Goal: Navigation & Orientation: Understand site structure

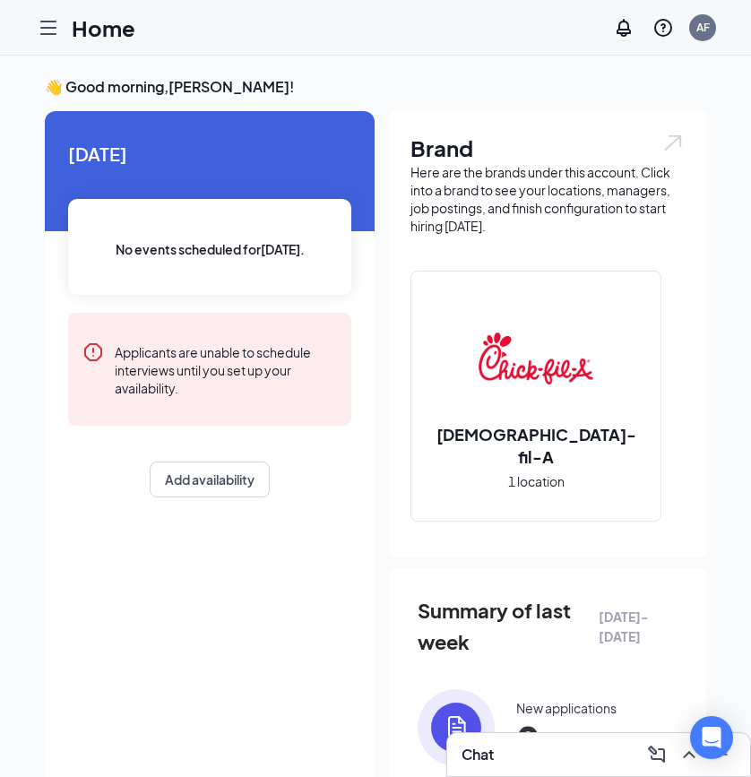
click at [218, 578] on div "Today No events scheduled for today . Applicants are unable to schedule intervi…" at bounding box center [210, 447] width 330 height 673
click at [43, 17] on icon "Hamburger" at bounding box center [48, 27] width 21 height 21
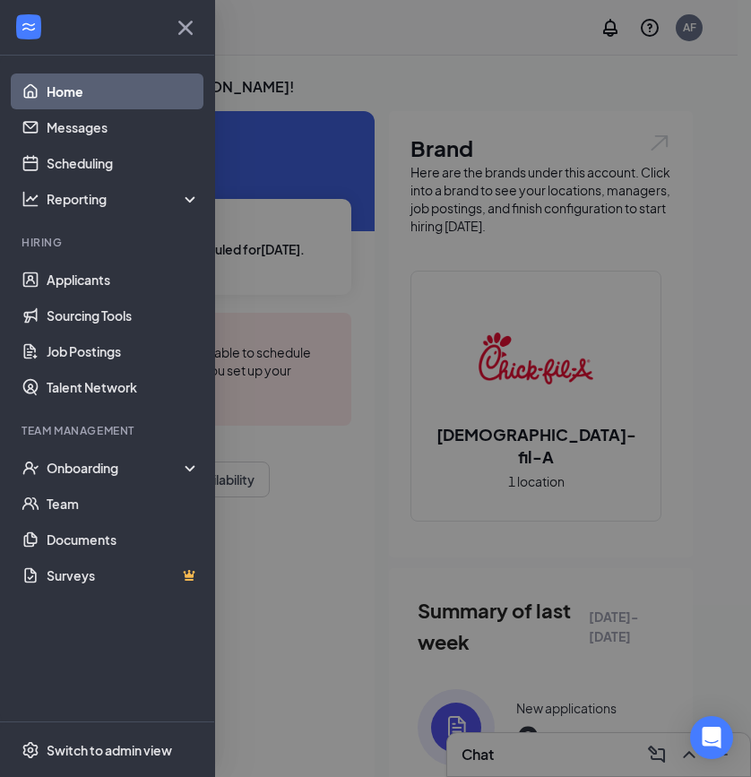
click at [47, 30] on div at bounding box center [107, 28] width 214 height 56
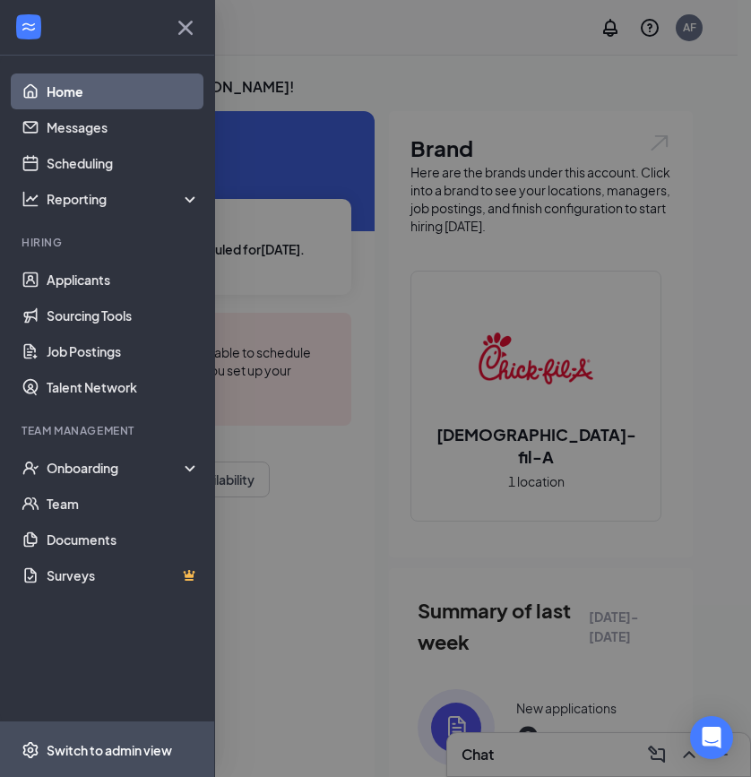
click at [86, 739] on span "Switch to admin view" at bounding box center [123, 749] width 153 height 55
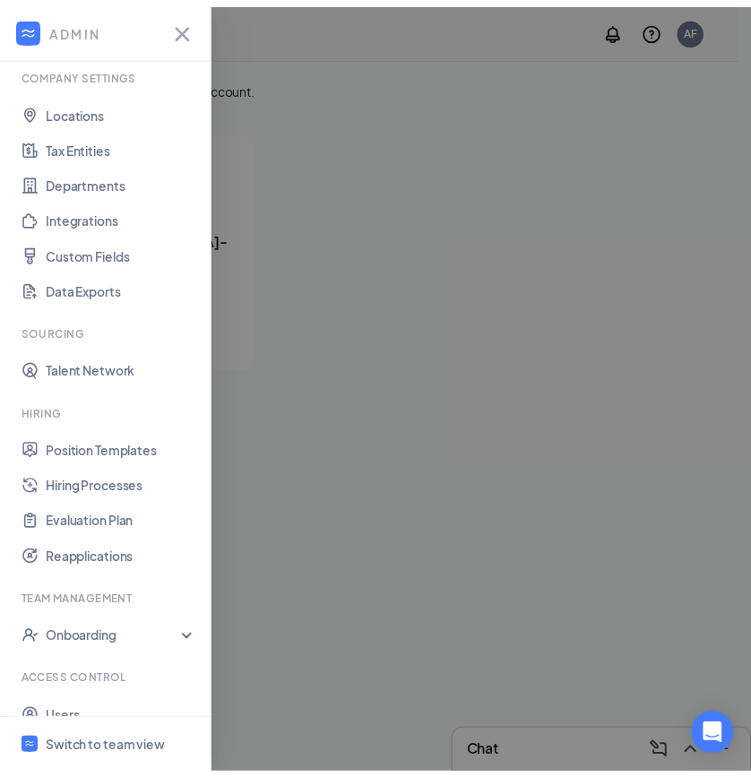
scroll to position [121, 0]
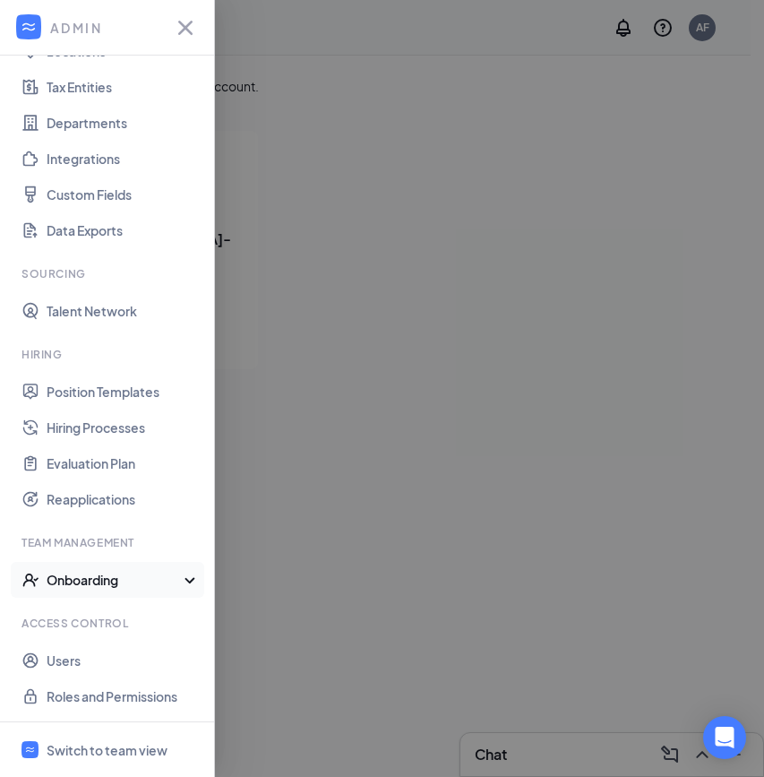
click at [163, 569] on div "Onboarding" at bounding box center [107, 580] width 215 height 36
click at [155, 617] on link "Onboarding Processes" at bounding box center [123, 616] width 153 height 36
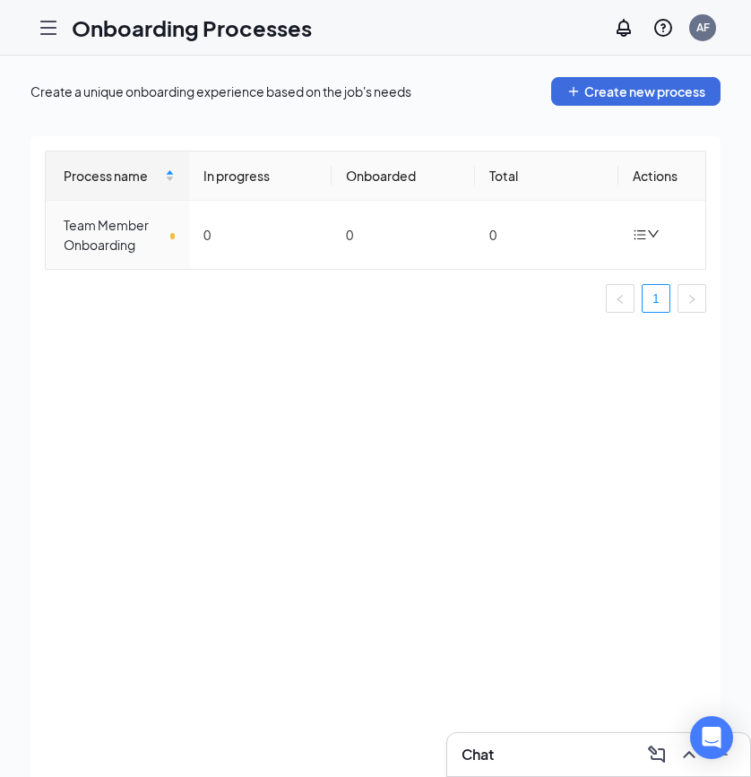
click at [48, 28] on icon "Hamburger" at bounding box center [48, 27] width 21 height 21
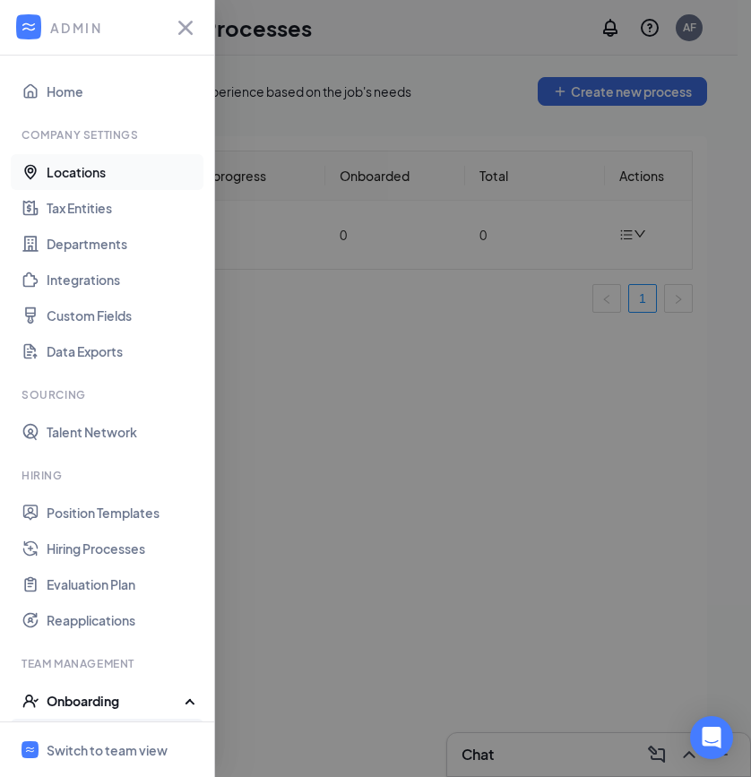
click at [72, 173] on link "Locations" at bounding box center [123, 172] width 153 height 36
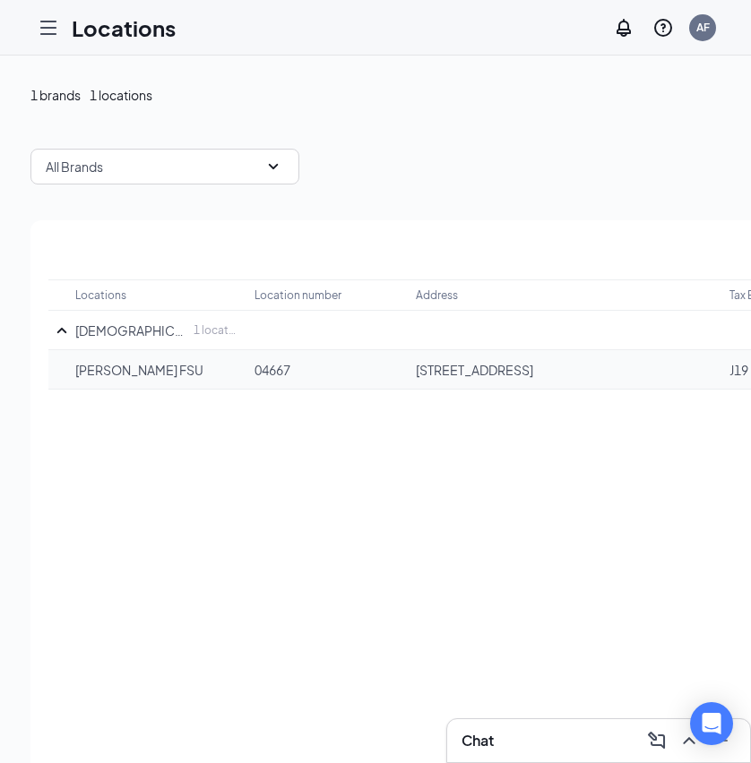
click at [185, 378] on p "Marshall FSU" at bounding box center [155, 370] width 161 height 18
click at [197, 375] on p "Marshall FSU" at bounding box center [155, 370] width 161 height 18
click at [211, 370] on p "Marshall FSU" at bounding box center [155, 370] width 161 height 18
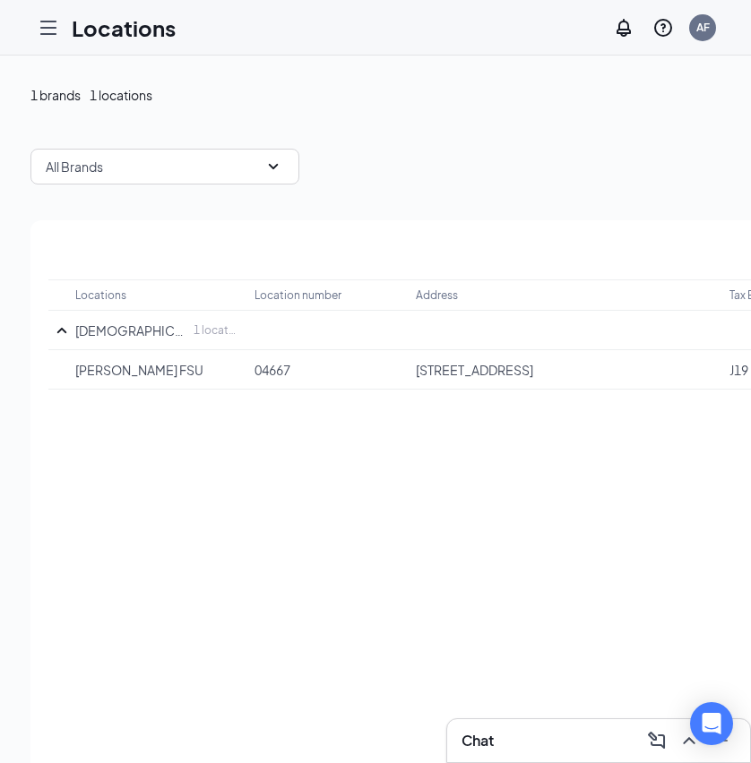
click at [44, 27] on icon "Hamburger" at bounding box center [48, 27] width 14 height 13
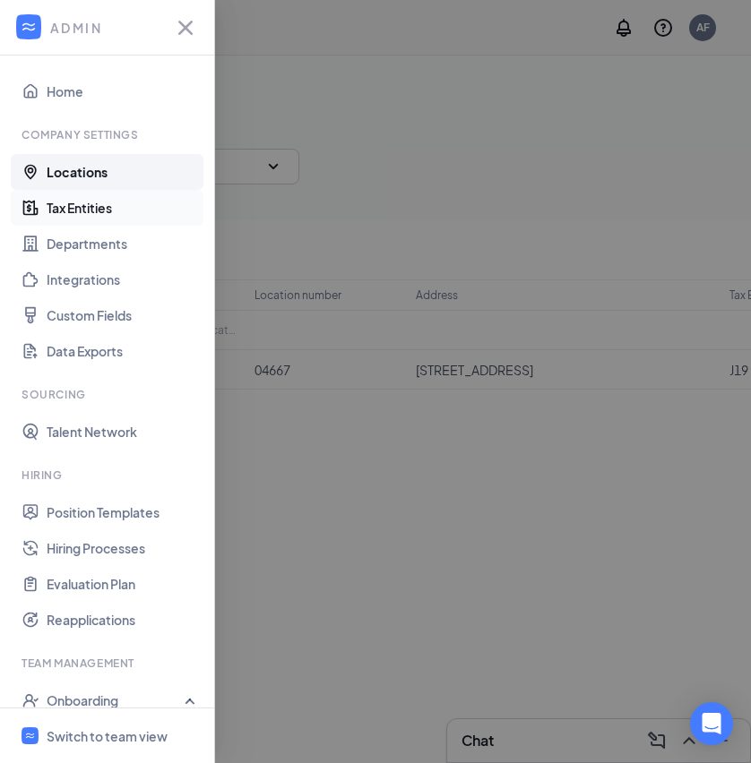
click at [48, 196] on link "Tax Entities" at bounding box center [123, 208] width 153 height 36
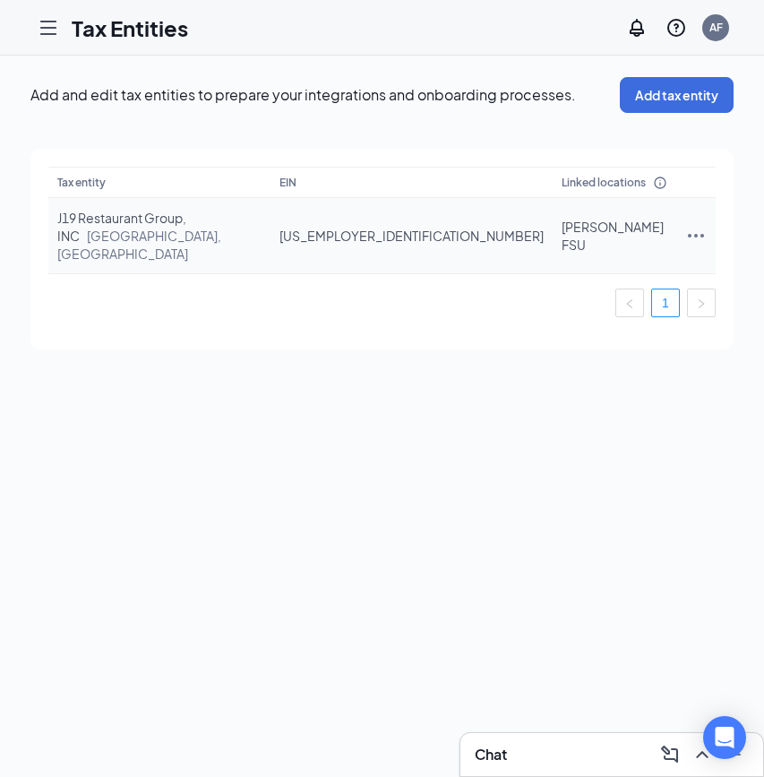
click at [271, 233] on td "J19 Restaurant Group, INC Hallsville, TX" at bounding box center [159, 236] width 222 height 76
click at [47, 22] on icon "Hamburger" at bounding box center [48, 27] width 21 height 21
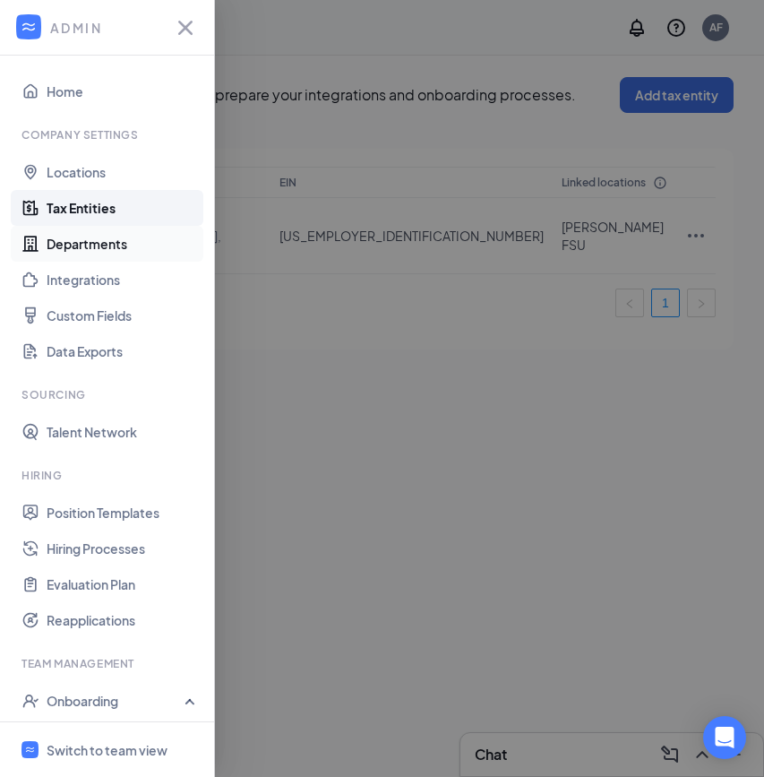
click at [47, 249] on link "Departments" at bounding box center [123, 244] width 153 height 36
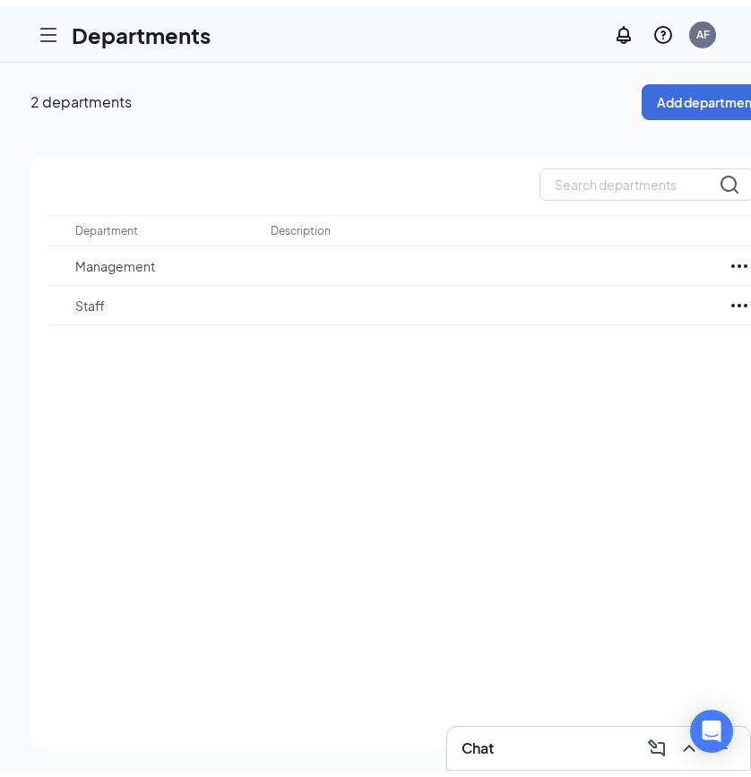
scroll to position [0, 39]
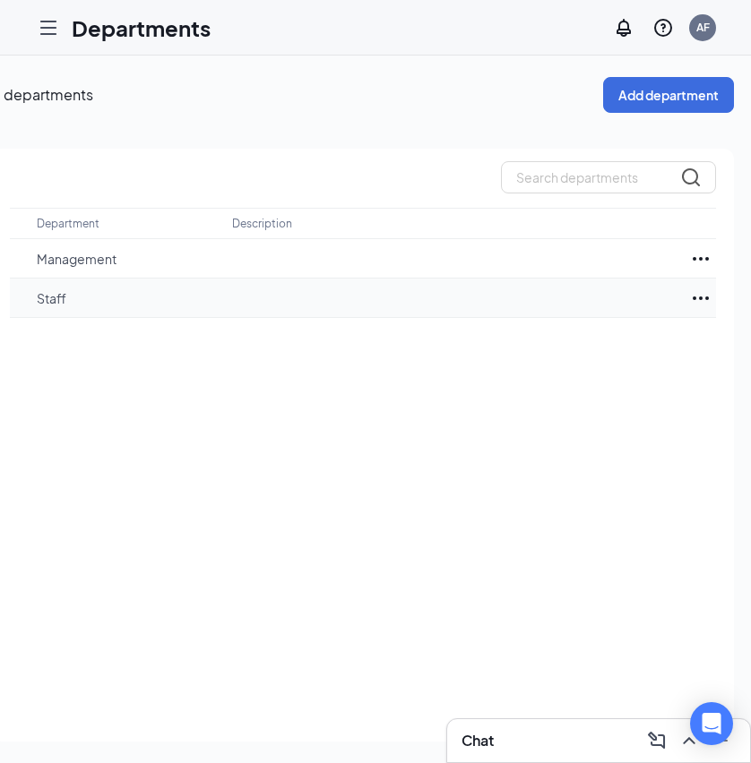
click at [284, 291] on td at bounding box center [458, 298] width 452 height 39
click at [196, 298] on p "Staff" at bounding box center [125, 298] width 177 height 18
click at [172, 243] on td "Management" at bounding box center [134, 258] width 195 height 39
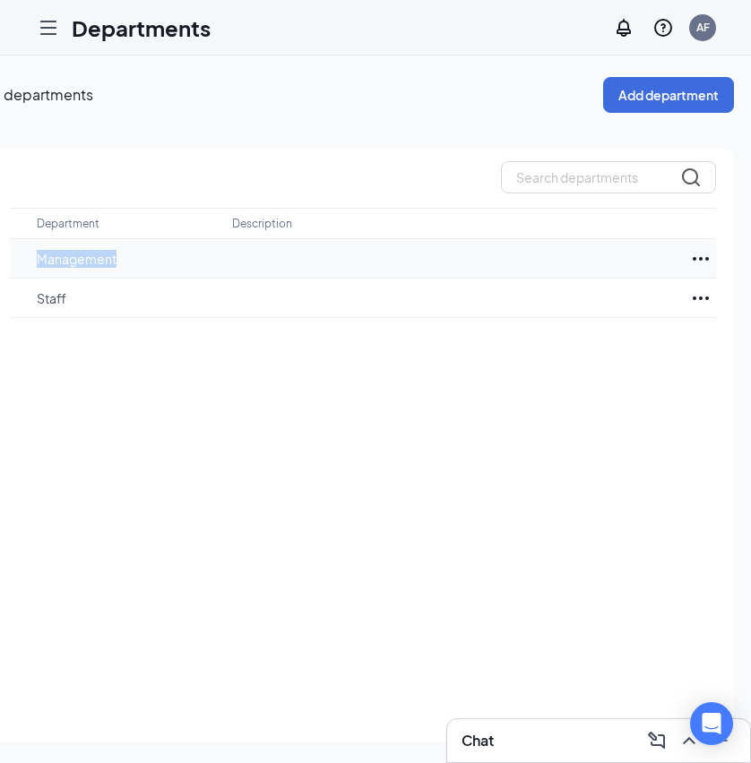
click at [172, 243] on td "Management" at bounding box center [134, 258] width 195 height 39
click at [53, 27] on icon "Hamburger" at bounding box center [48, 27] width 14 height 13
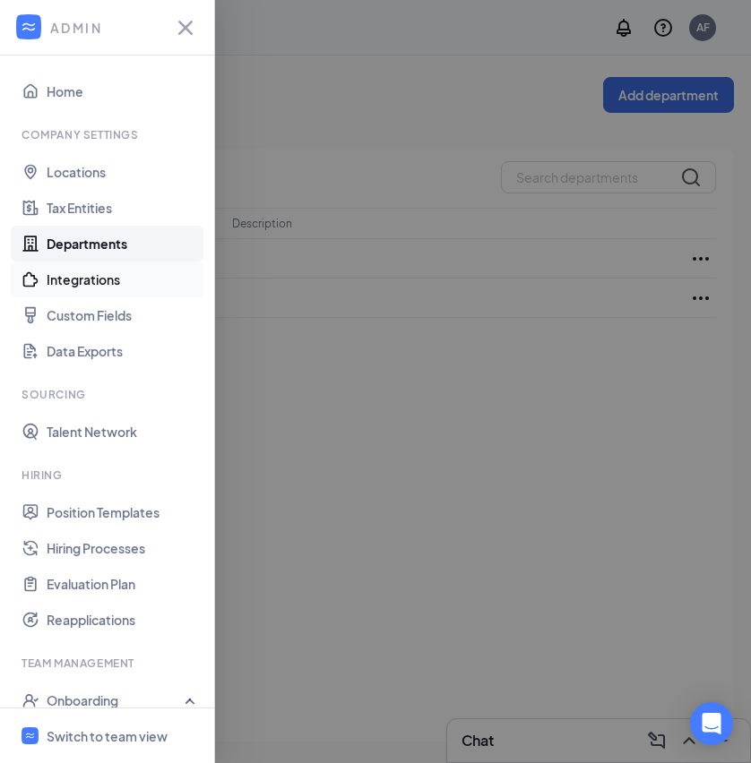
click at [73, 268] on link "Integrations" at bounding box center [123, 280] width 153 height 36
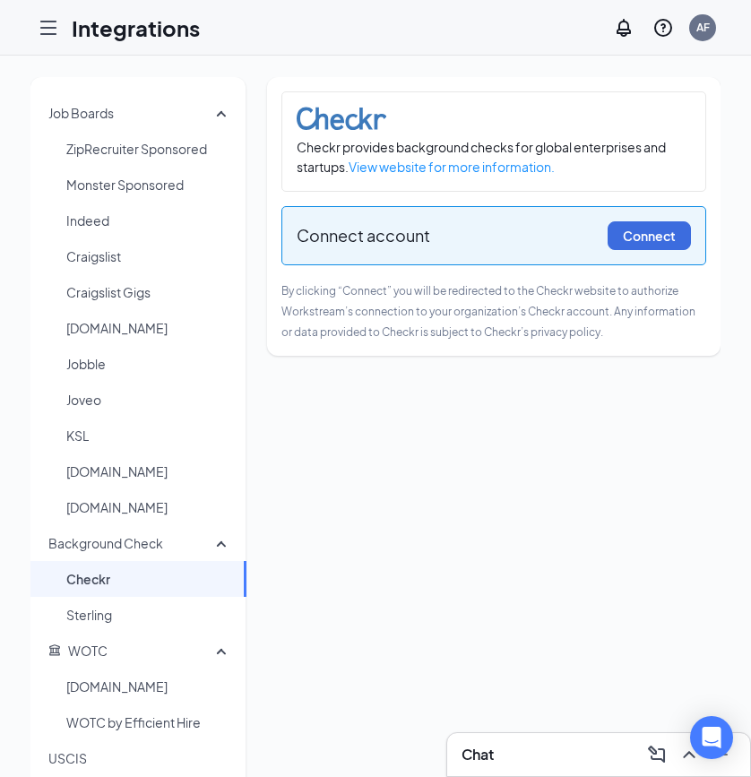
click at [52, 26] on icon "Hamburger" at bounding box center [48, 27] width 21 height 21
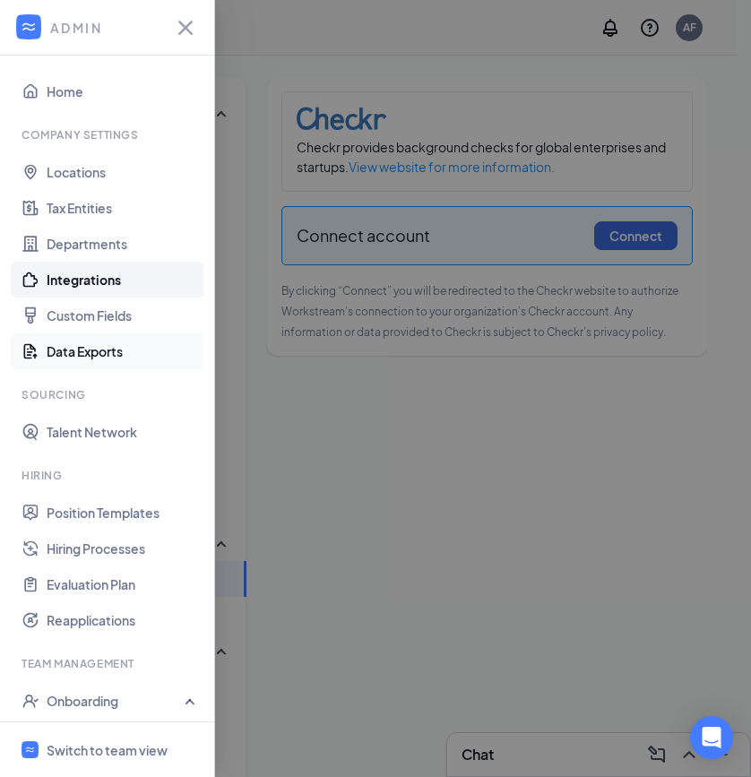
click at [93, 350] on link "Data Exports" at bounding box center [123, 351] width 153 height 36
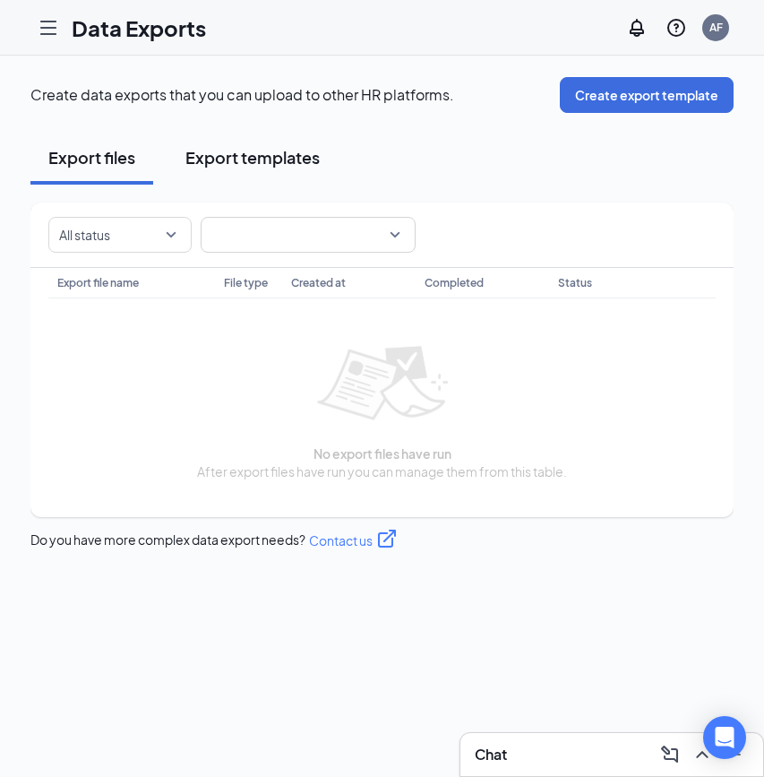
click at [236, 163] on div "Export templates" at bounding box center [252, 157] width 134 height 22
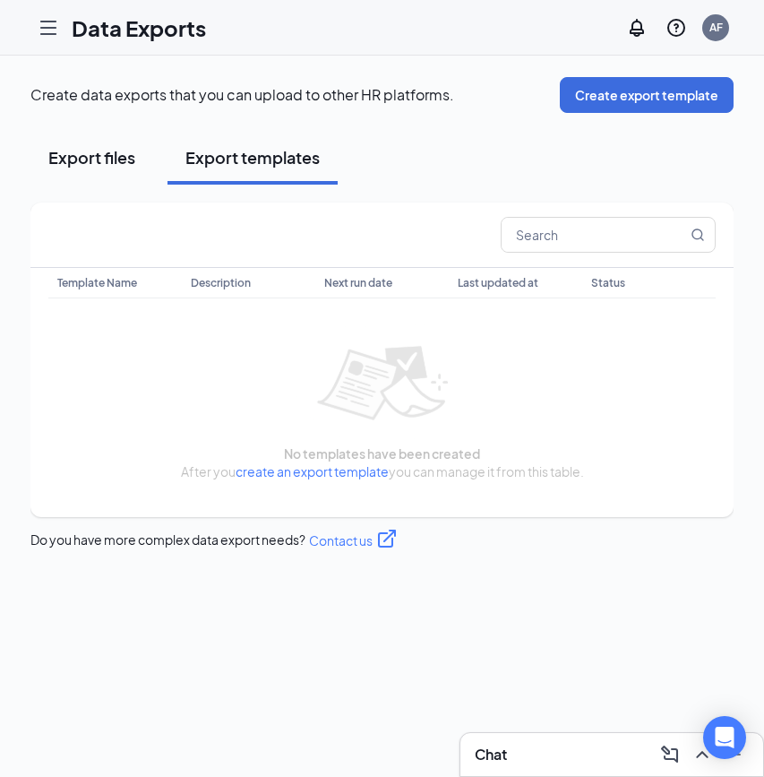
click at [94, 161] on div "Export files" at bounding box center [91, 157] width 87 height 22
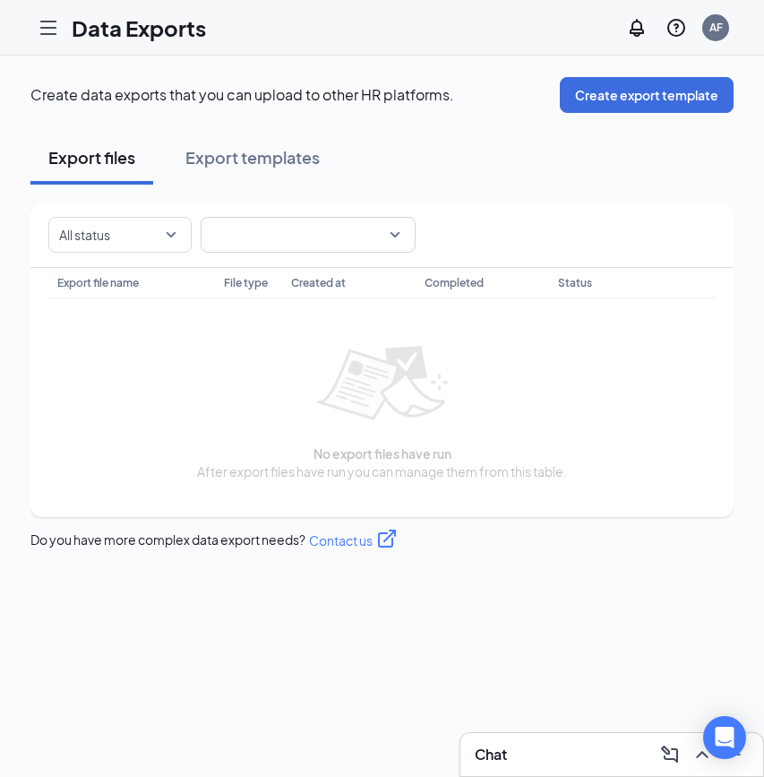
click at [55, 44] on div at bounding box center [48, 28] width 36 height 36
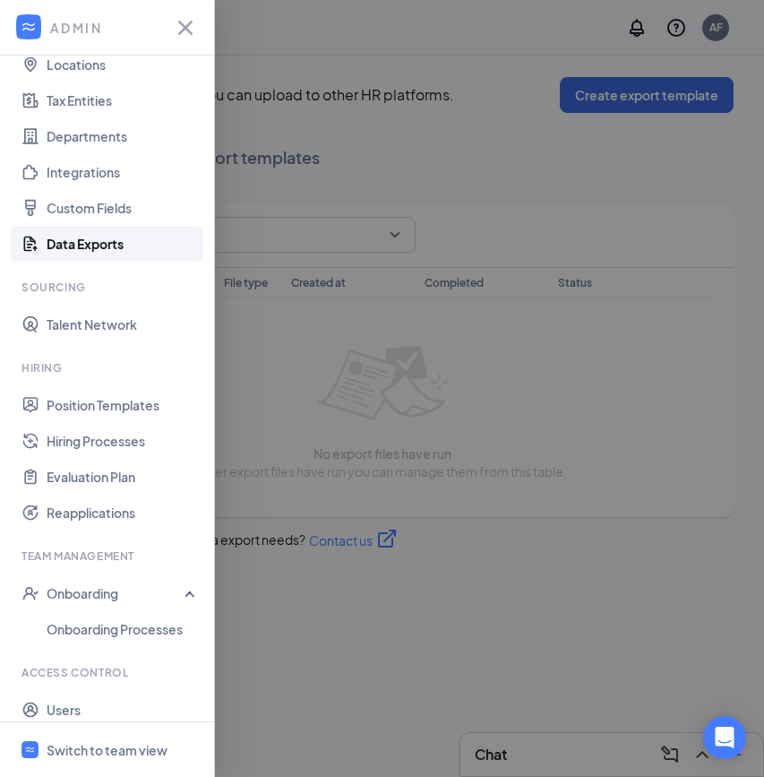
scroll to position [110, 0]
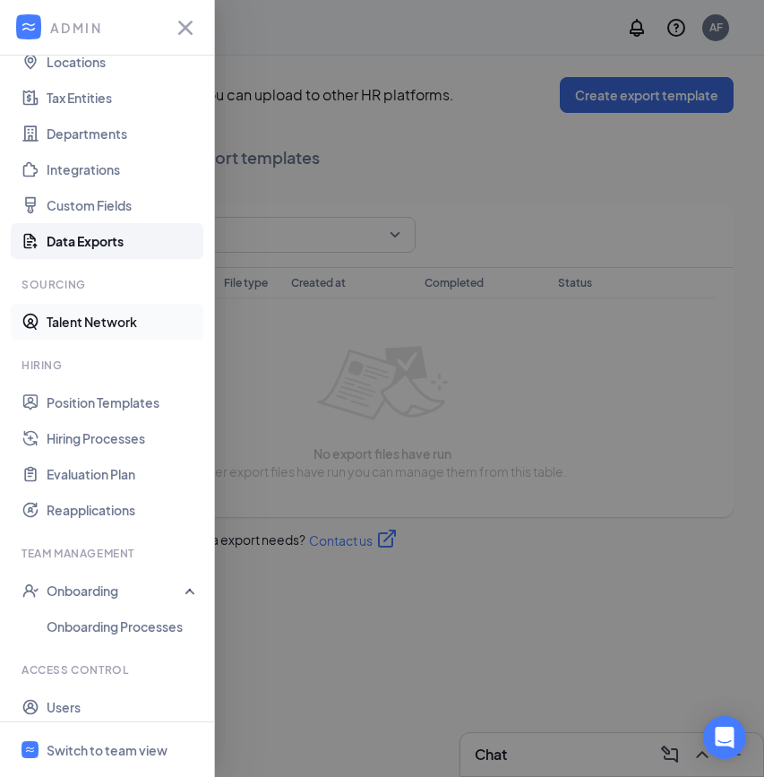
click at [73, 329] on link "Talent Network" at bounding box center [123, 322] width 153 height 36
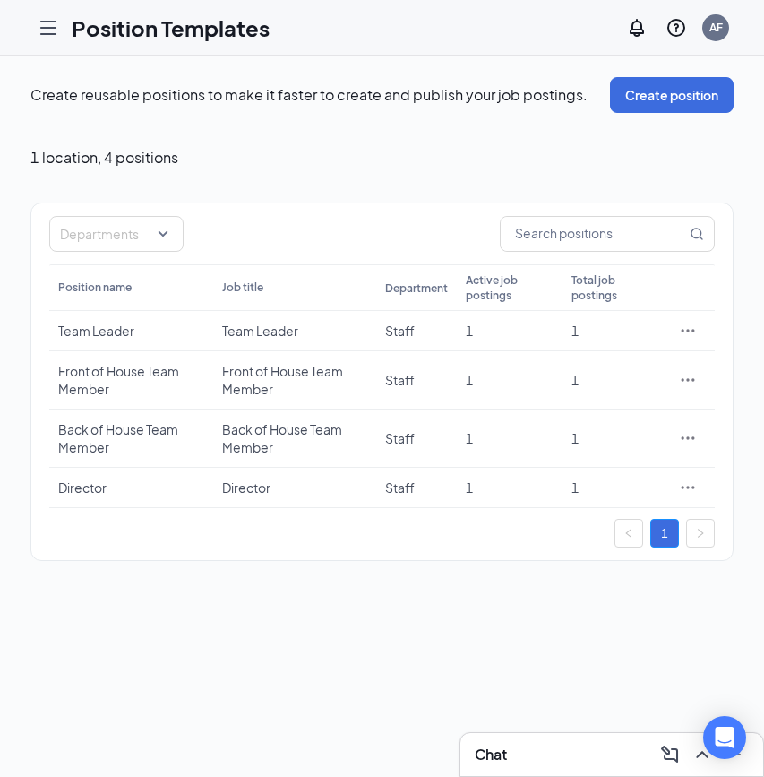
click at [47, 30] on icon "Hamburger" at bounding box center [48, 27] width 21 height 21
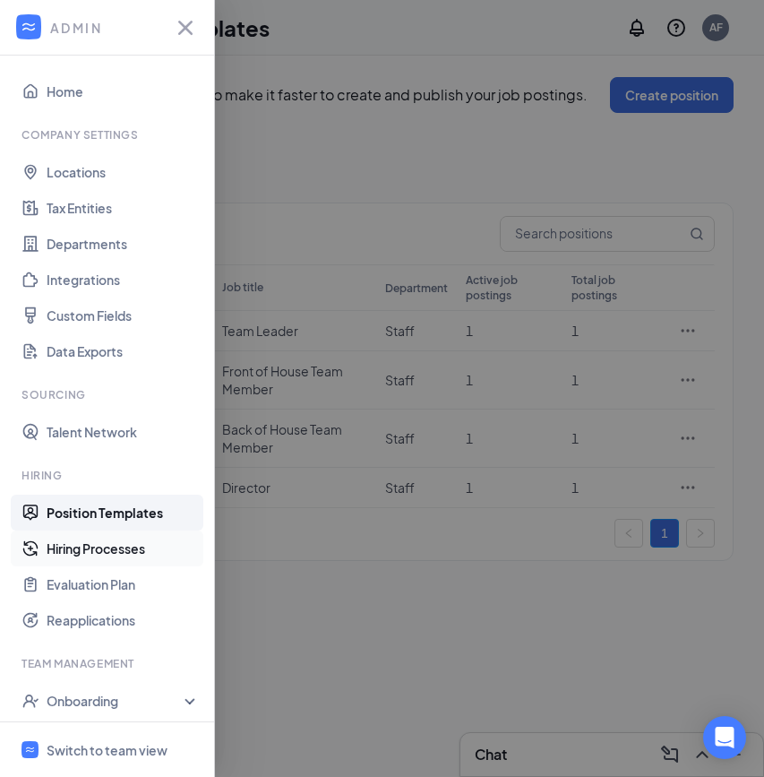
click at [107, 551] on link "Hiring Processes" at bounding box center [123, 548] width 153 height 36
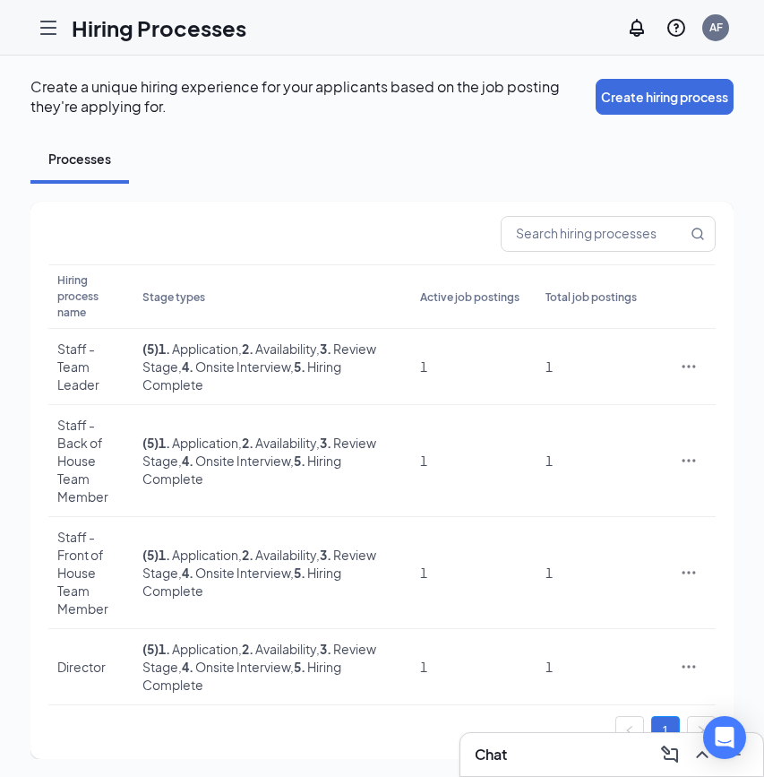
click at [47, 17] on icon "Hamburger" at bounding box center [48, 27] width 21 height 21
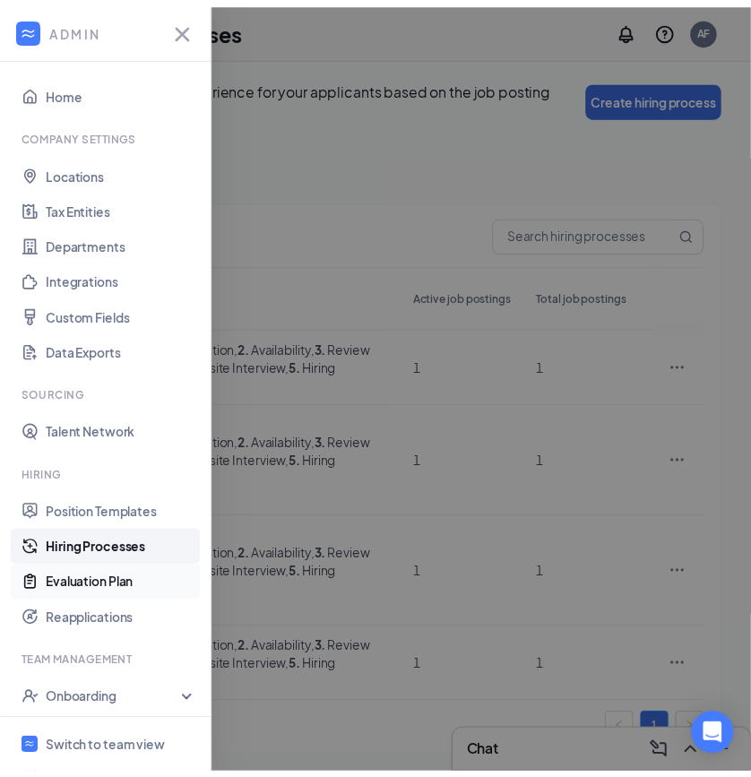
scroll to position [121, 0]
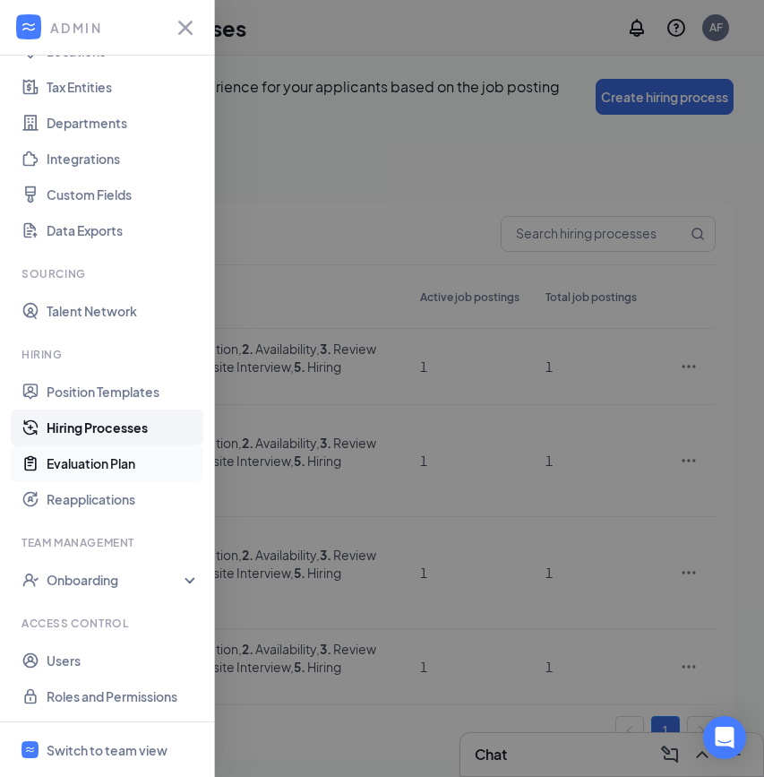
click at [99, 468] on link "Evaluation Plan" at bounding box center [123, 463] width 153 height 36
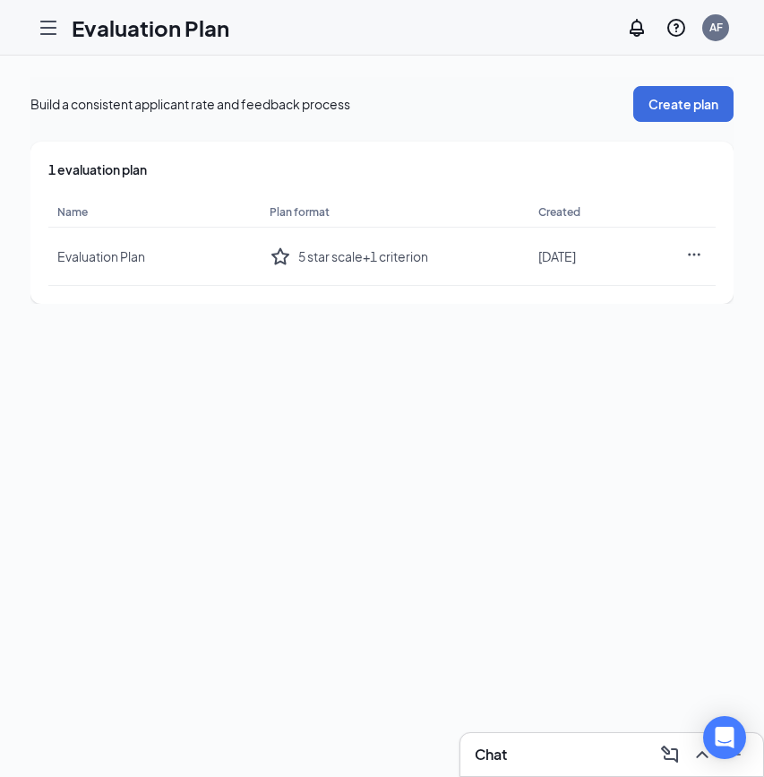
click at [45, 27] on icon "Hamburger" at bounding box center [48, 27] width 14 height 13
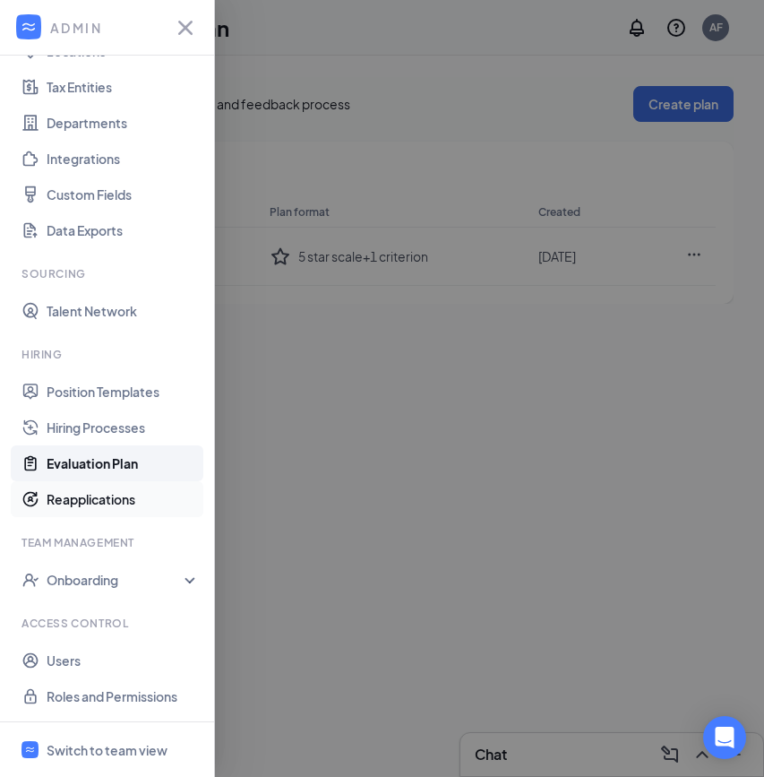
click at [47, 503] on link "Reapplications" at bounding box center [123, 499] width 153 height 36
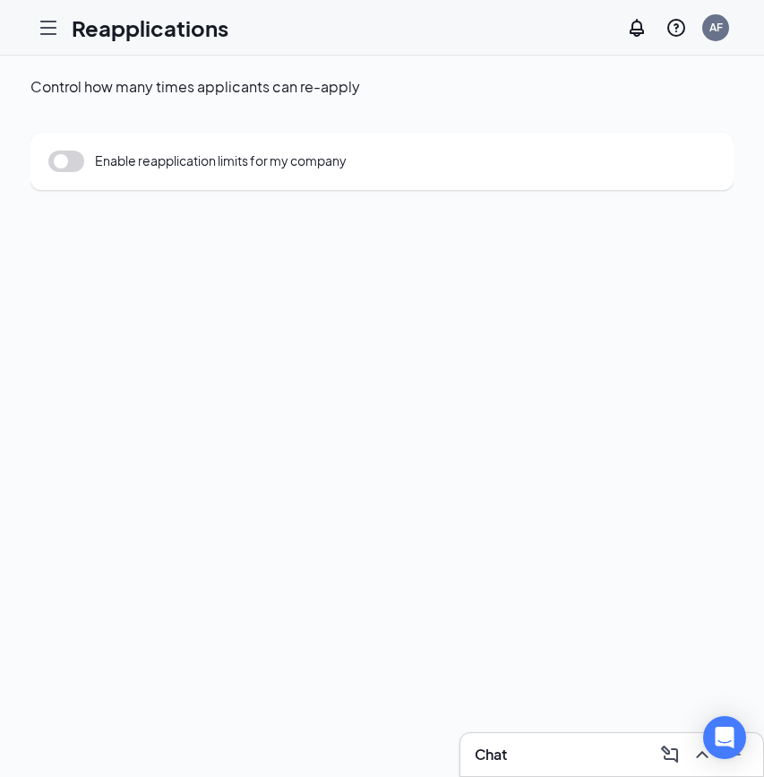
click at [54, 24] on icon "Hamburger" at bounding box center [48, 27] width 21 height 21
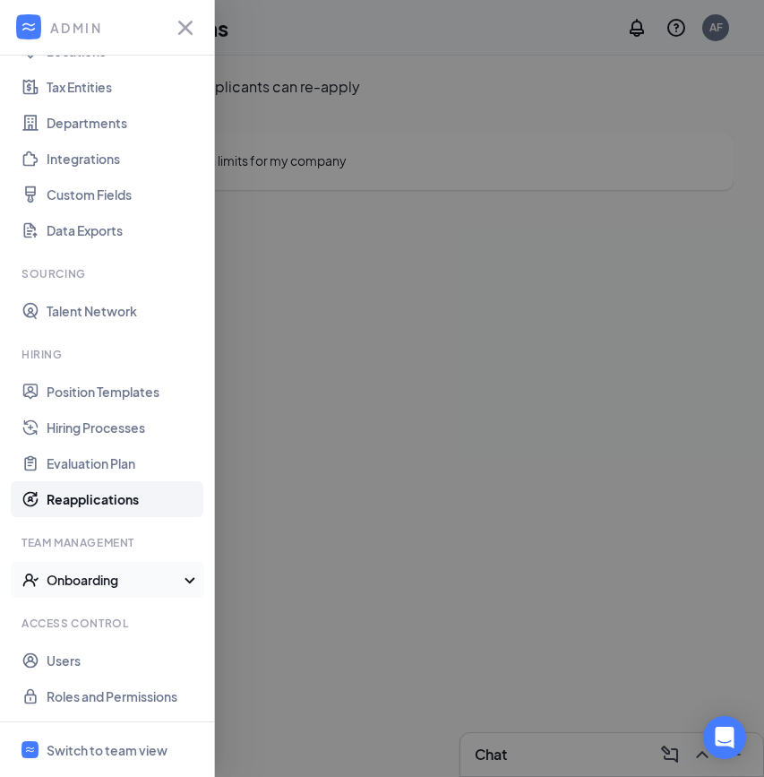
click at [176, 584] on div "Onboarding" at bounding box center [107, 580] width 215 height 36
click at [127, 622] on link "Onboarding Processes" at bounding box center [123, 616] width 153 height 36
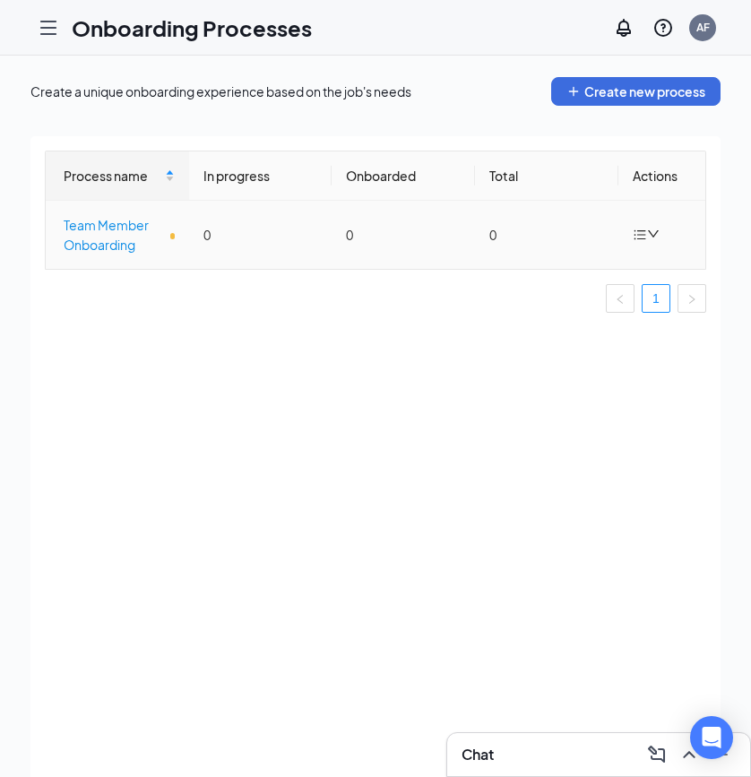
click at [124, 234] on div "Team Member Onboarding" at bounding box center [119, 234] width 111 height 39
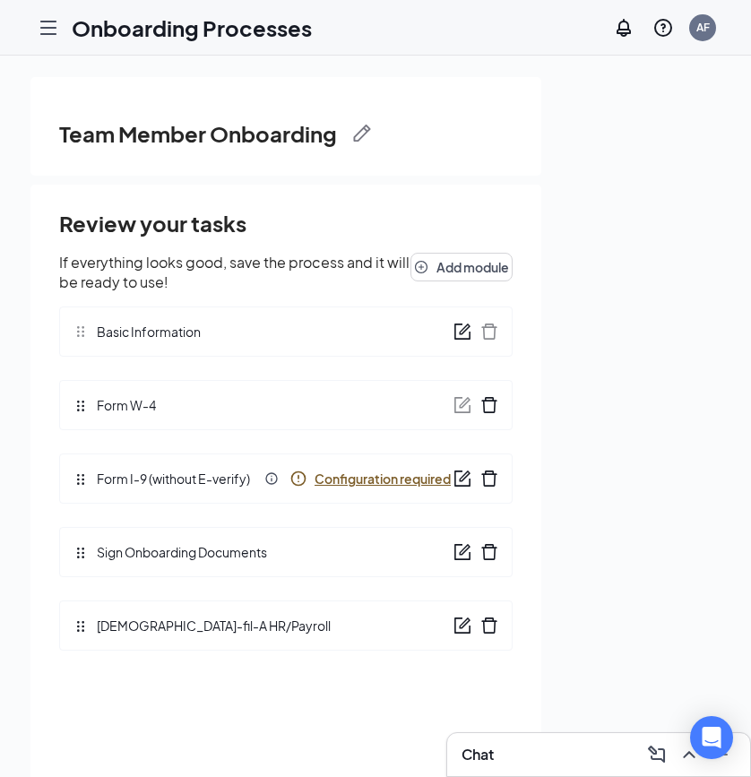
click at [42, 28] on icon "Hamburger" at bounding box center [48, 27] width 14 height 13
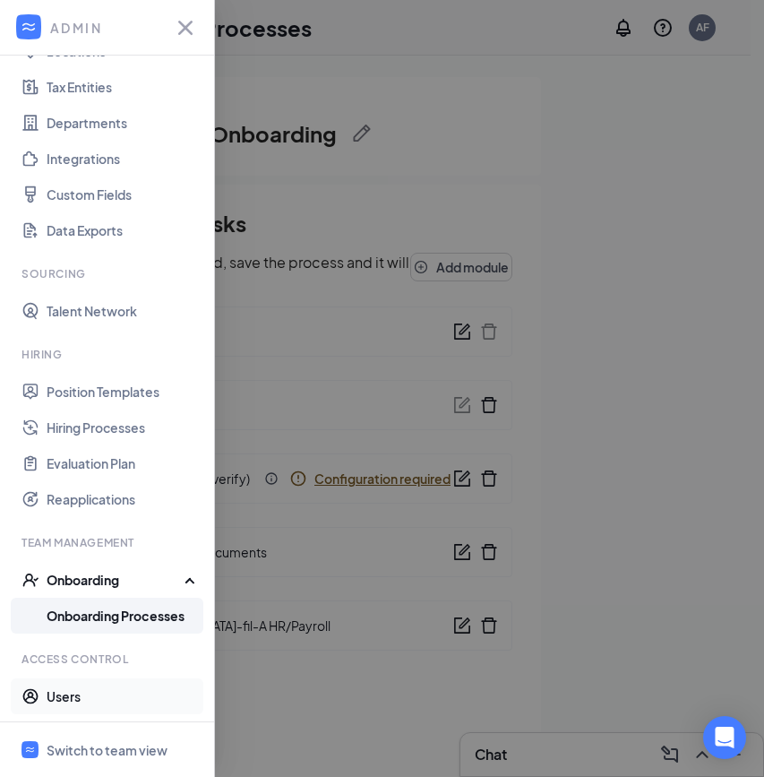
click at [59, 696] on link "Users" at bounding box center [123, 696] width 153 height 36
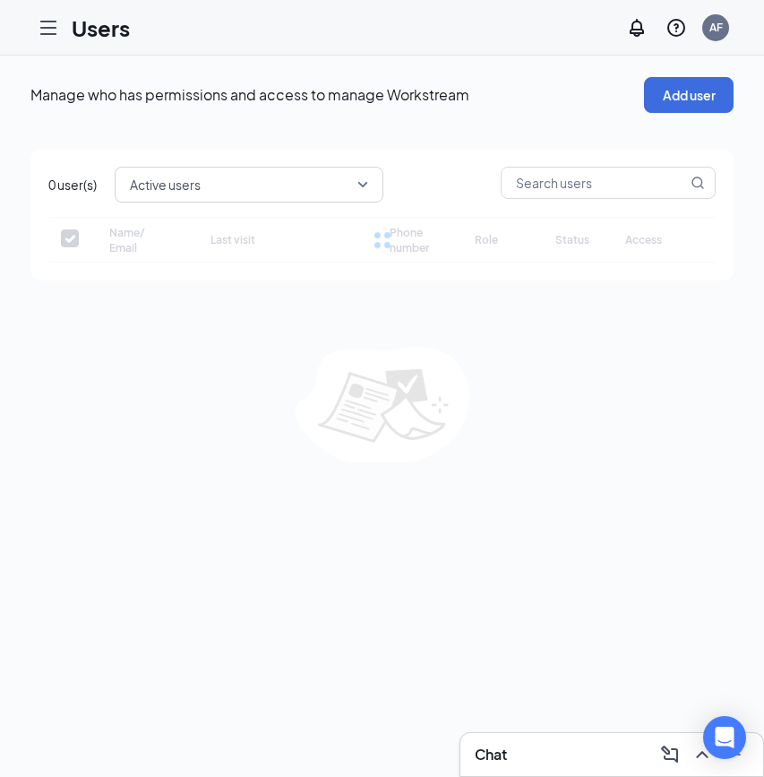
checkbox input "false"
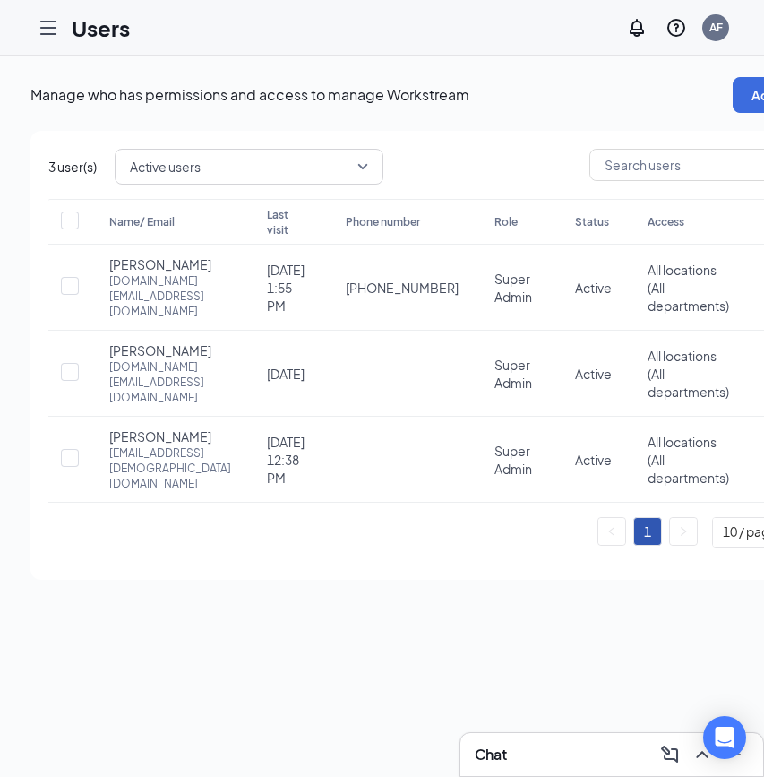
click at [41, 28] on icon "Hamburger" at bounding box center [48, 27] width 21 height 21
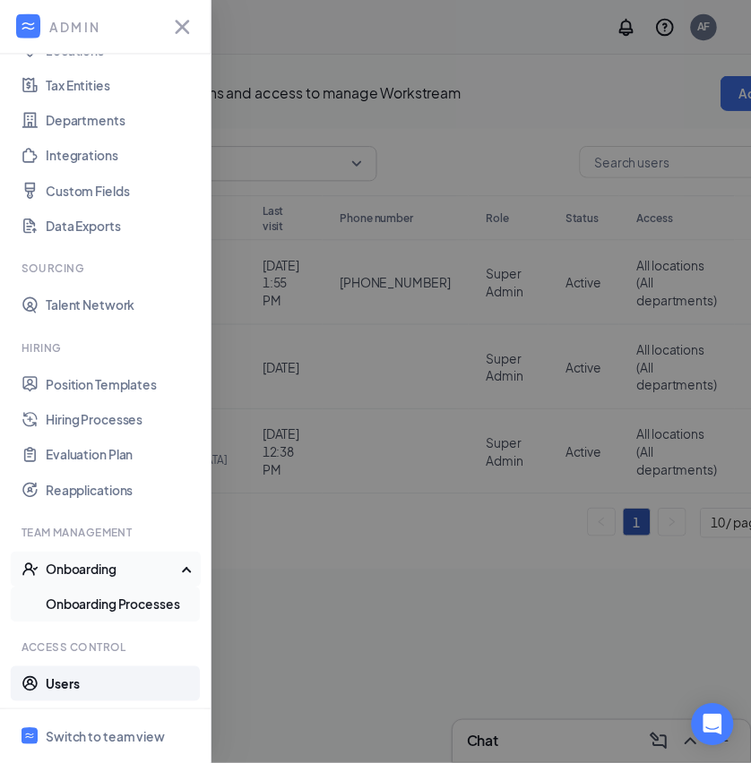
scroll to position [157, 0]
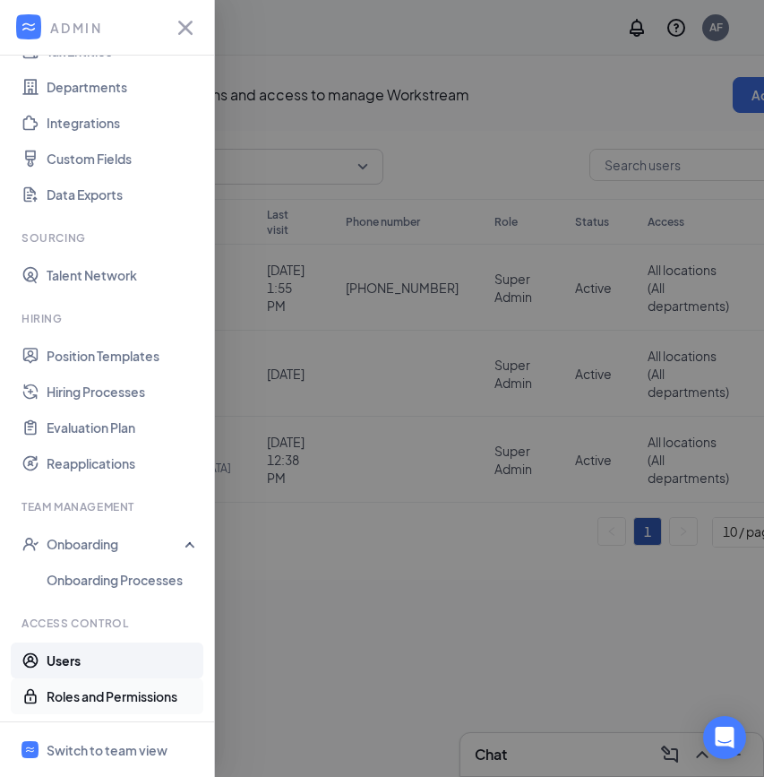
click at [77, 703] on link "Roles and Permissions" at bounding box center [123, 696] width 153 height 36
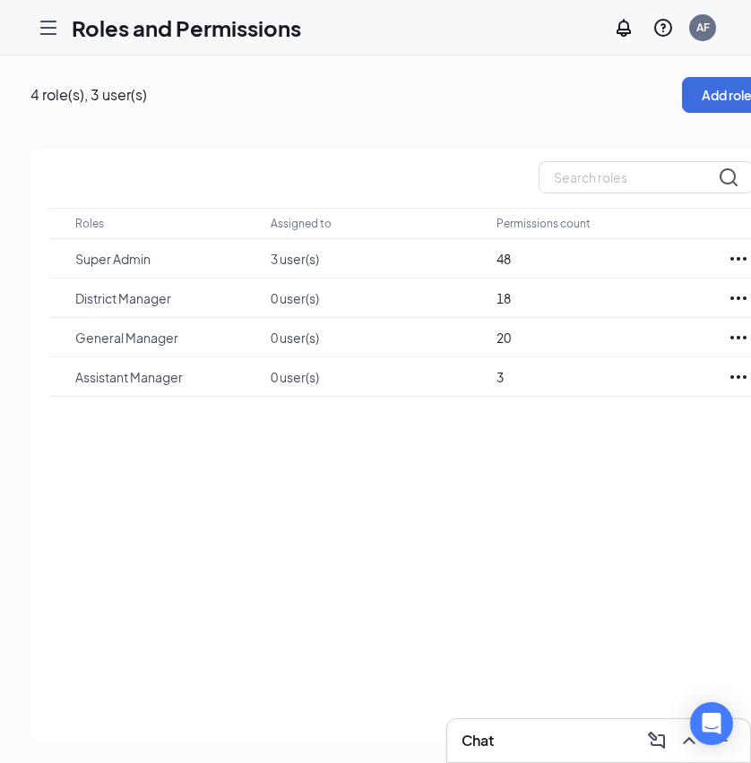
scroll to position [0, 38]
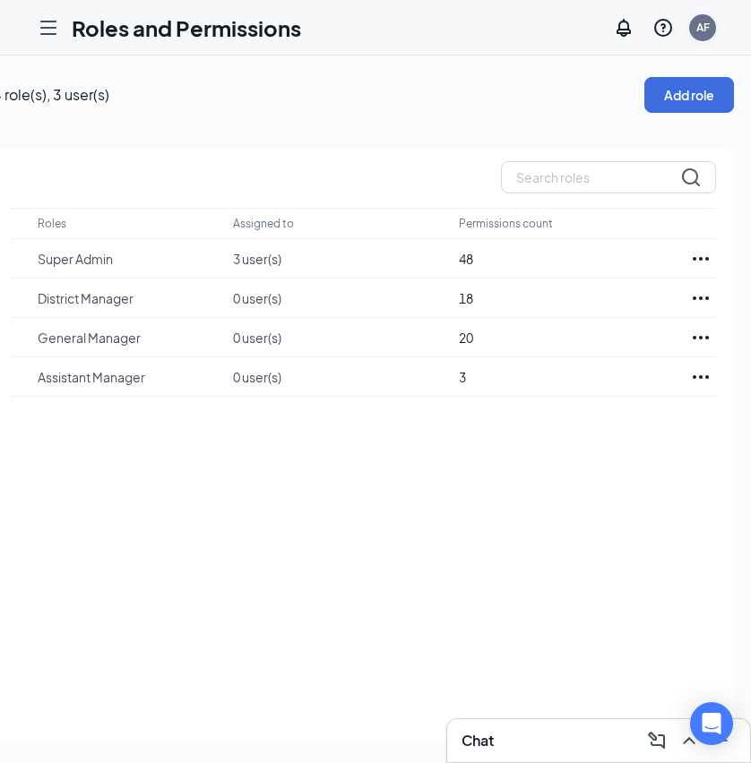
click at [716, 33] on div "AF" at bounding box center [702, 27] width 27 height 27
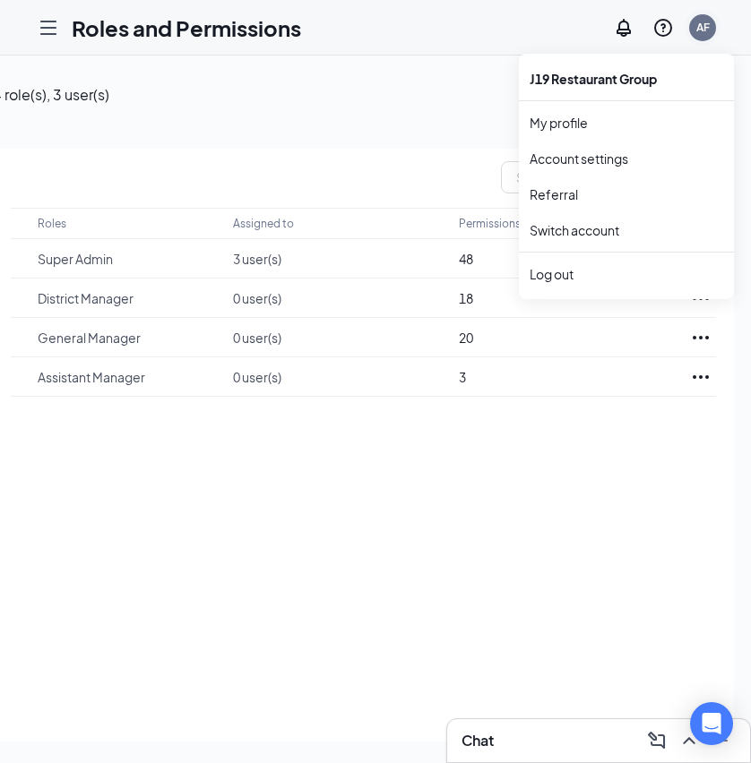
click at [709, 31] on div "AF" at bounding box center [702, 27] width 13 height 15
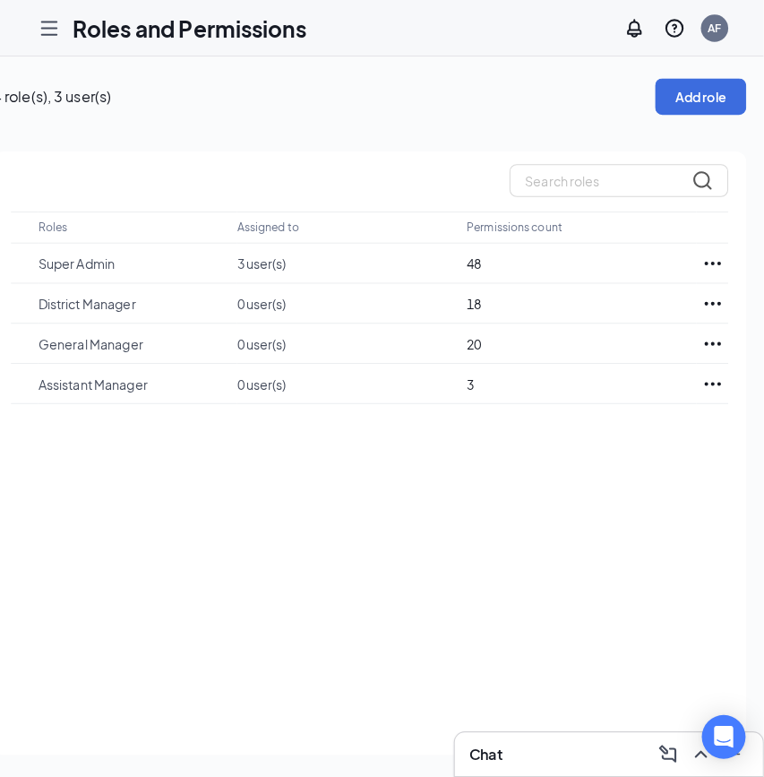
scroll to position [0, 0]
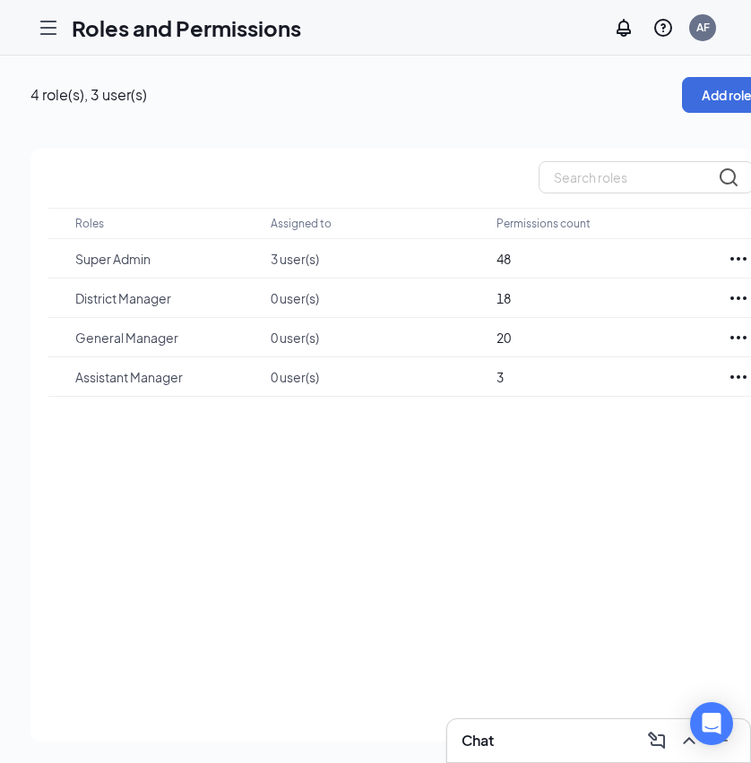
click at [47, 21] on icon "Hamburger" at bounding box center [48, 27] width 21 height 21
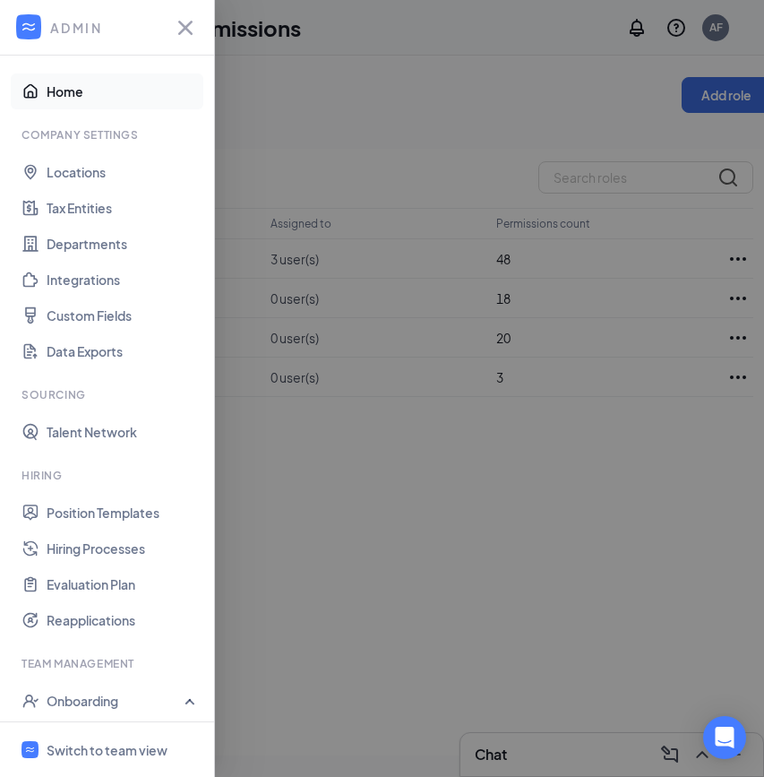
click at [67, 96] on link "Home" at bounding box center [123, 91] width 153 height 36
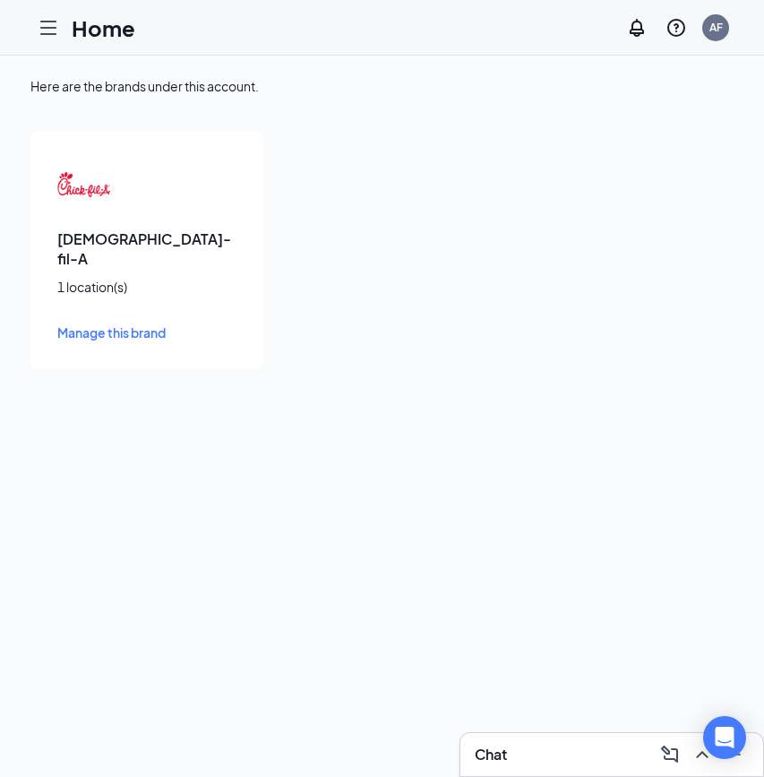
click at [99, 324] on span "Manage this brand" at bounding box center [111, 332] width 108 height 16
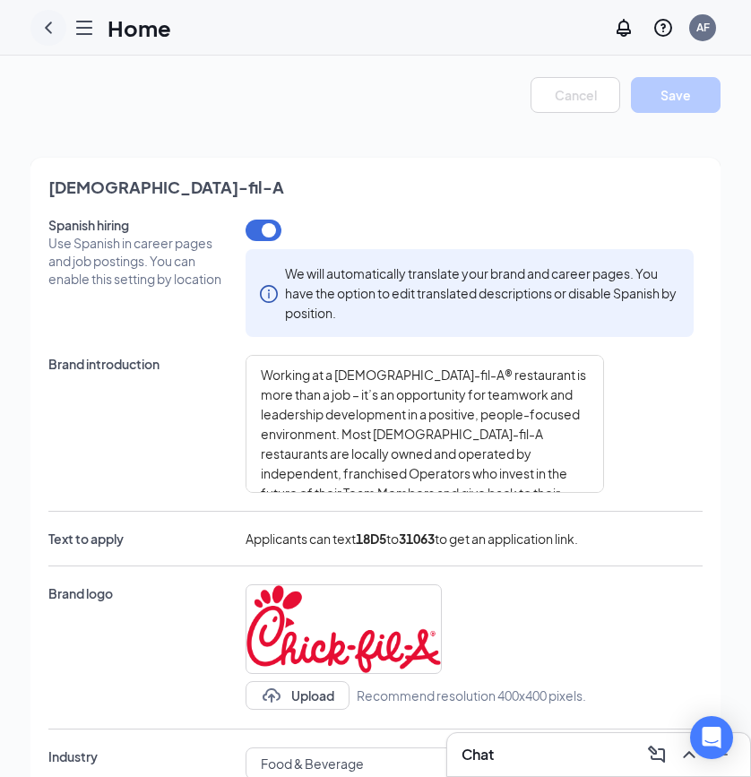
click at [44, 30] on icon "ChevronLeft" at bounding box center [48, 27] width 21 height 21
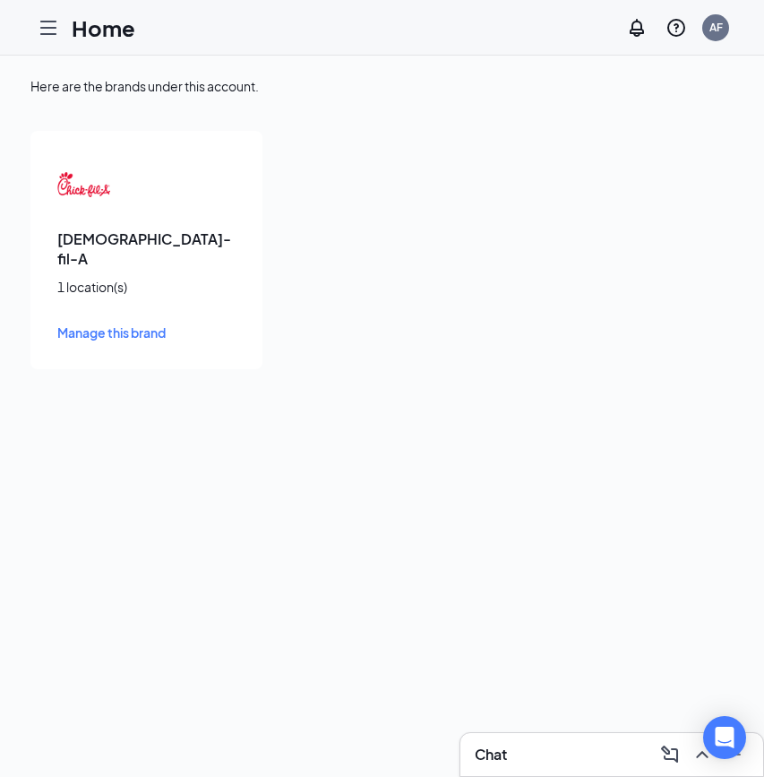
click at [48, 30] on icon "Hamburger" at bounding box center [48, 27] width 21 height 21
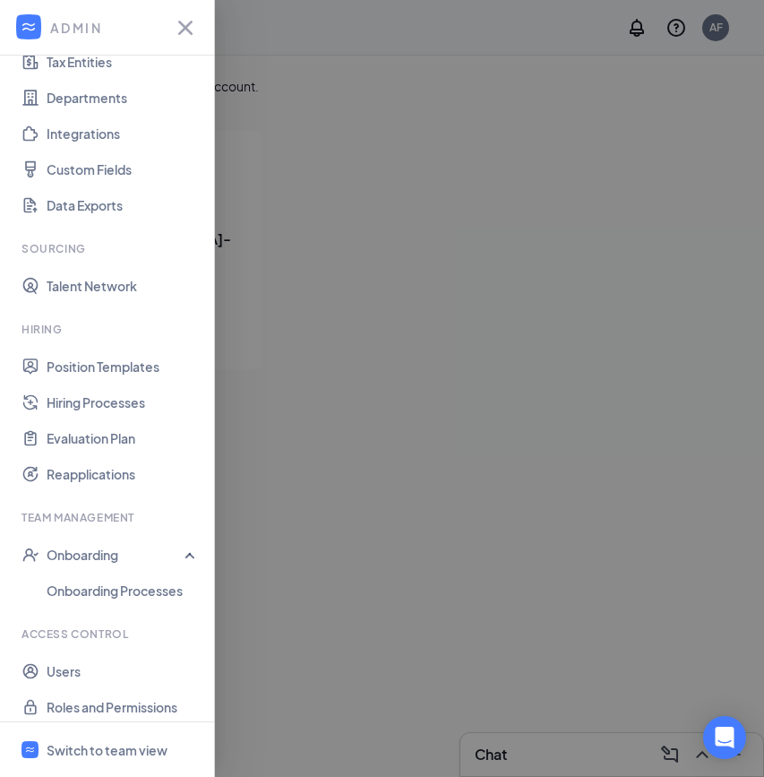
scroll to position [157, 0]
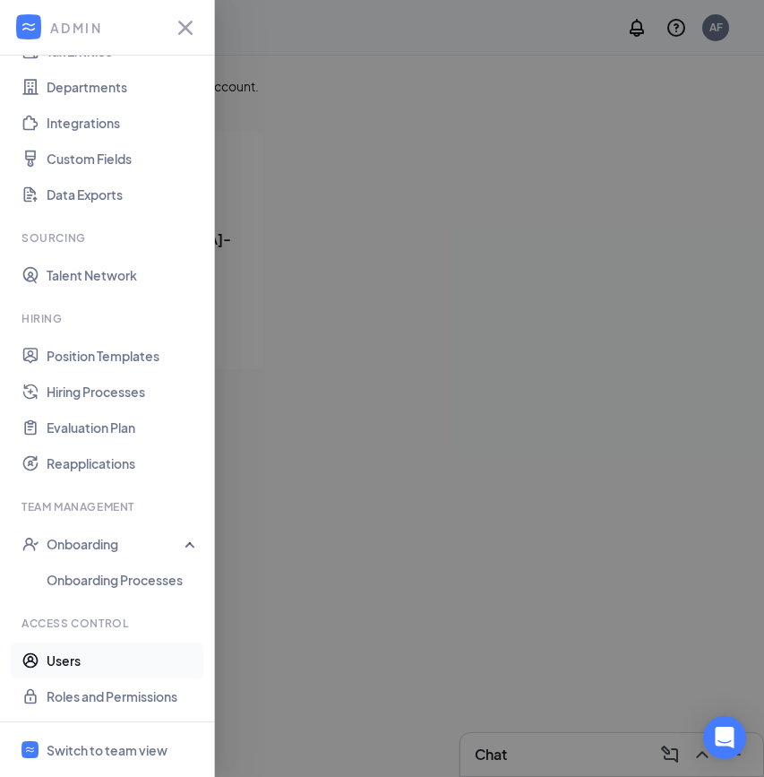
click at [63, 653] on link "Users" at bounding box center [123, 660] width 153 height 36
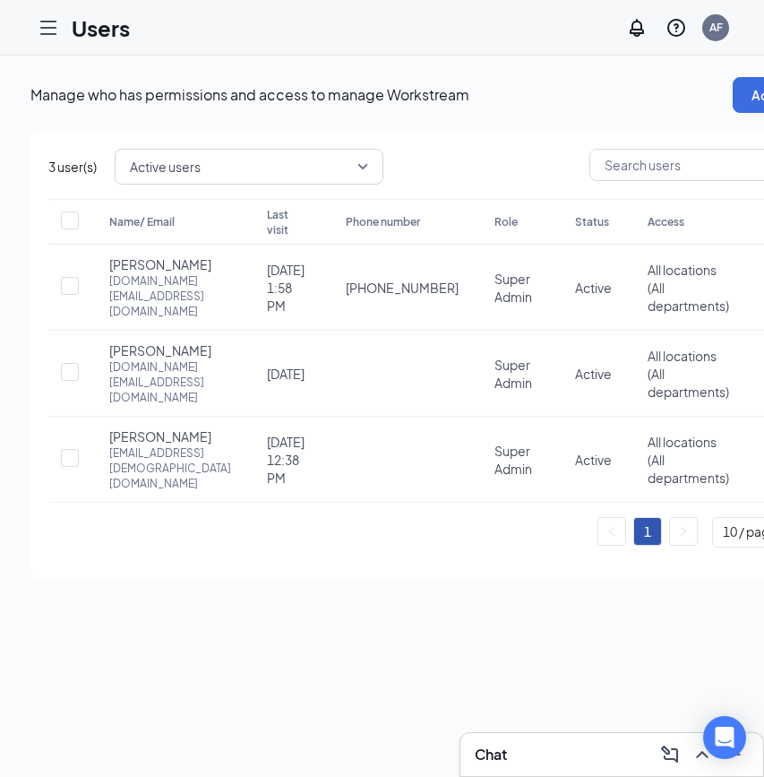
scroll to position [0, 64]
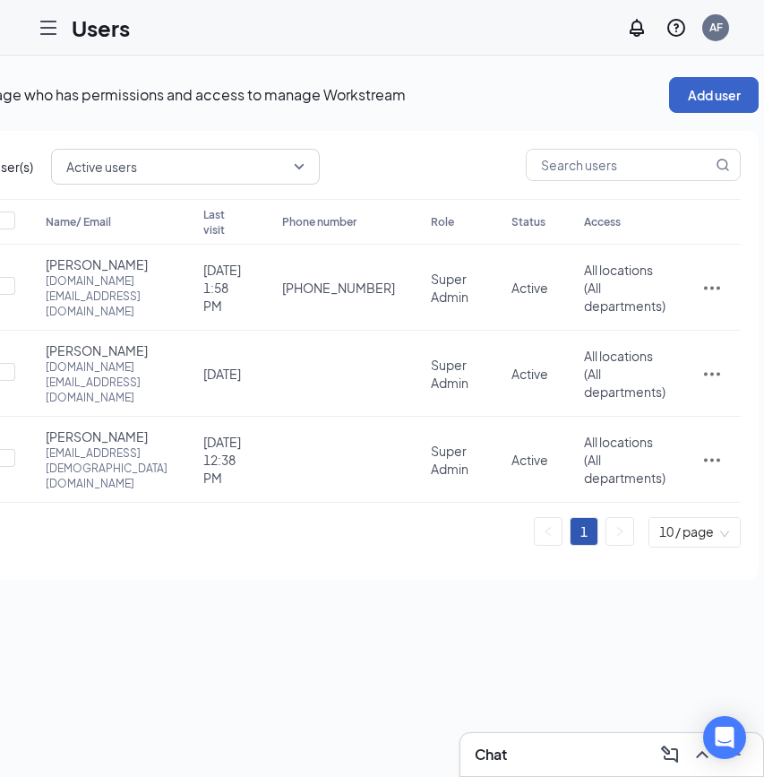
click at [698, 104] on button "Add user" at bounding box center [714, 95] width 90 height 36
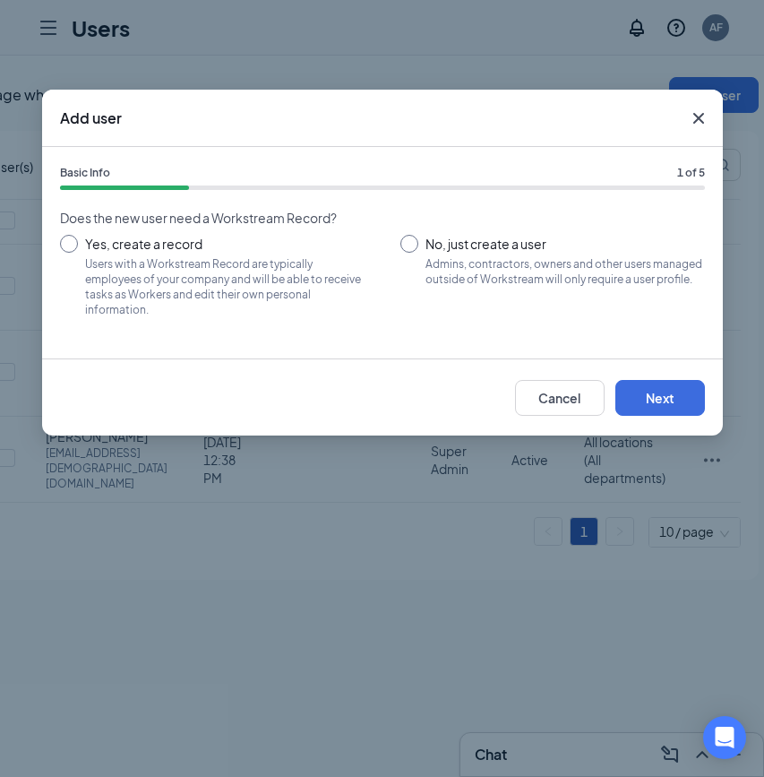
click at [703, 125] on icon "Cross" at bounding box center [698, 117] width 21 height 21
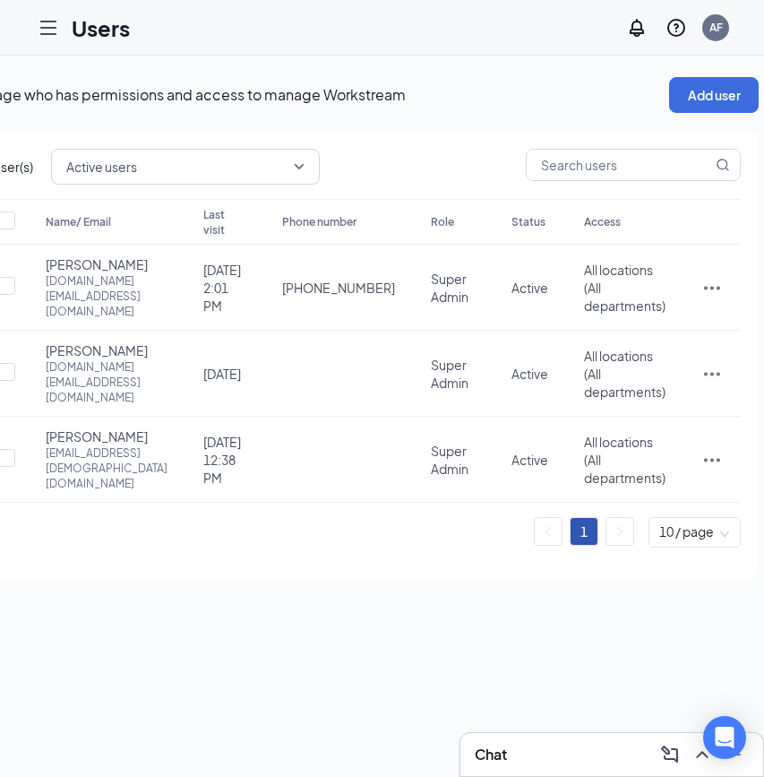
click at [57, 28] on icon "Hamburger" at bounding box center [48, 27] width 21 height 21
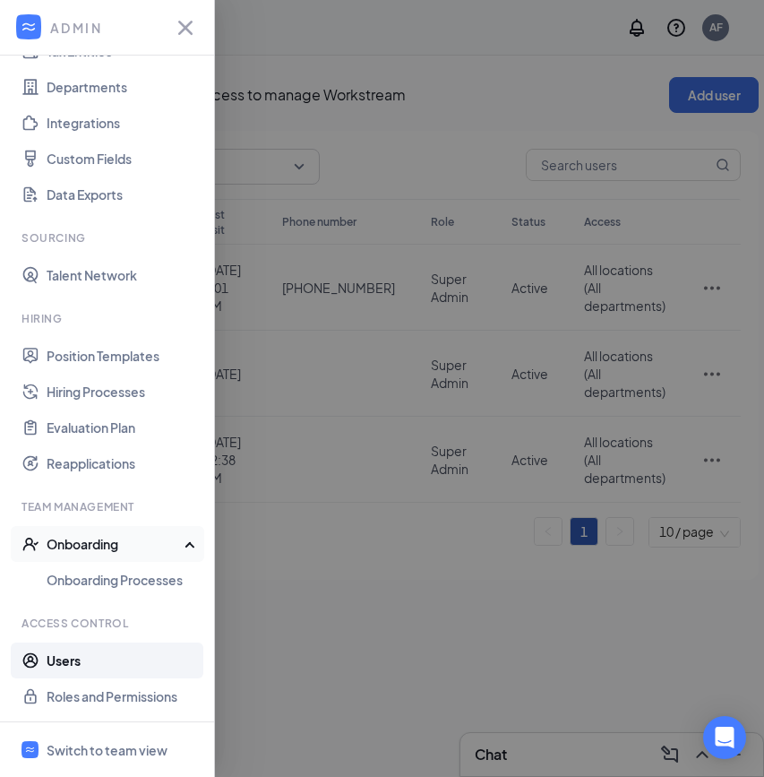
click at [170, 543] on div "Onboarding" at bounding box center [116, 544] width 138 height 18
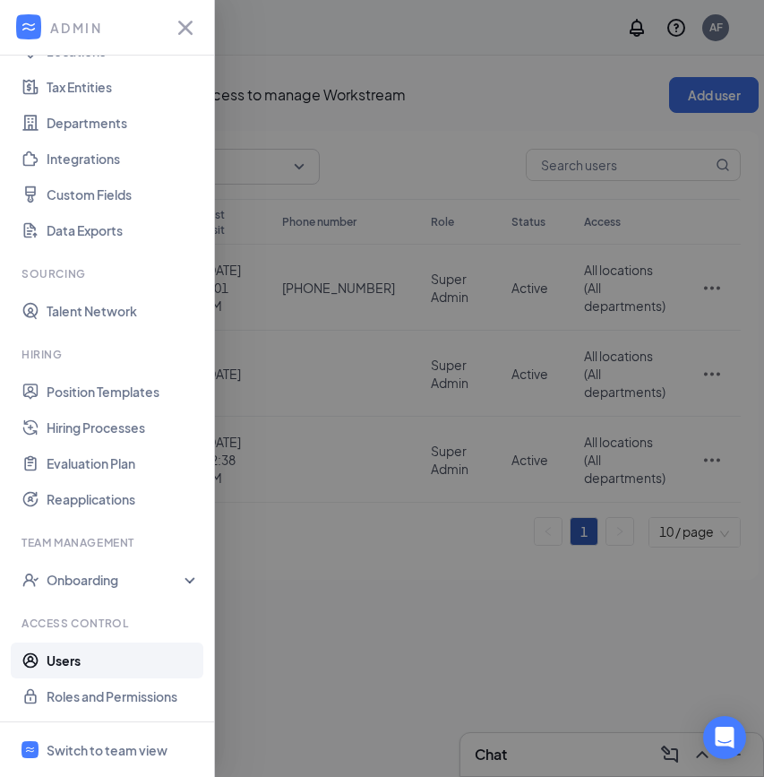
scroll to position [0, 0]
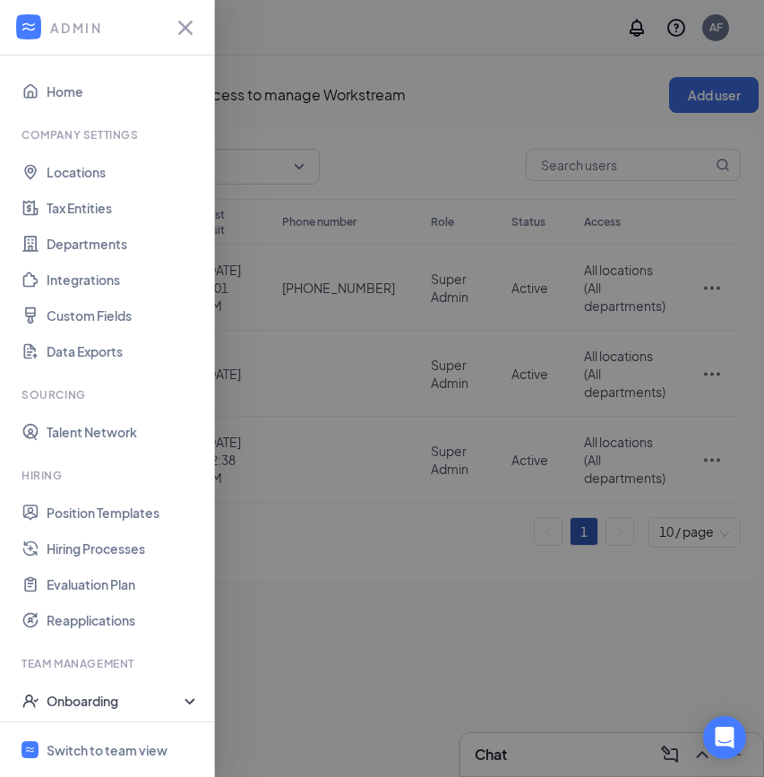
click at [274, 635] on div at bounding box center [382, 388] width 764 height 777
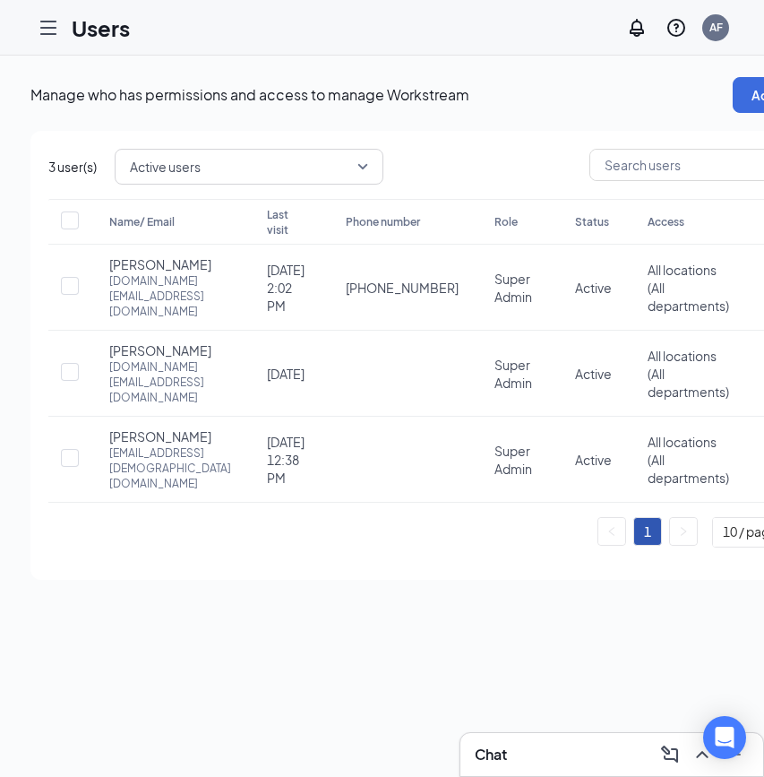
click at [45, 15] on div at bounding box center [48, 28] width 36 height 36
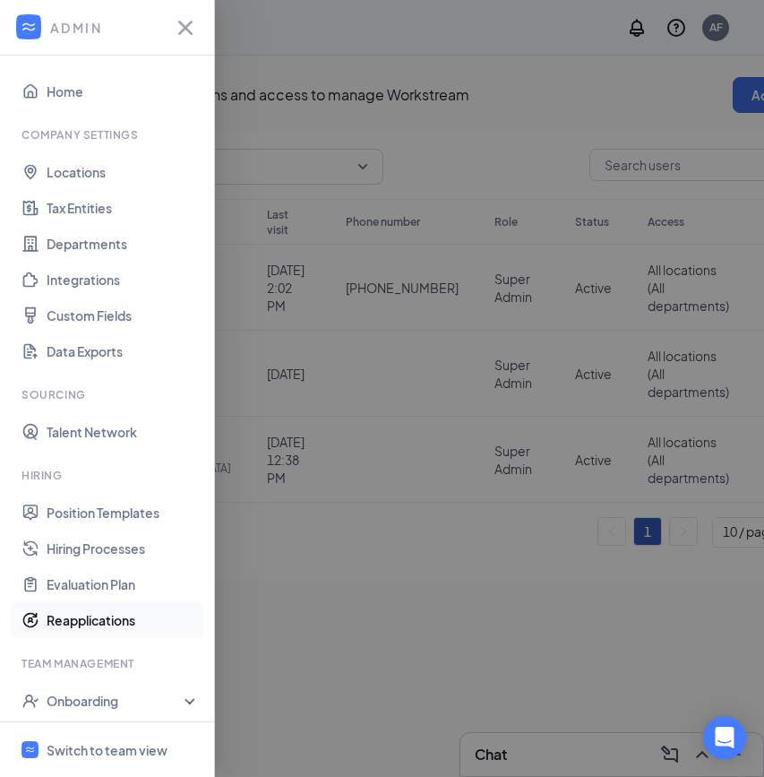
scroll to position [121, 0]
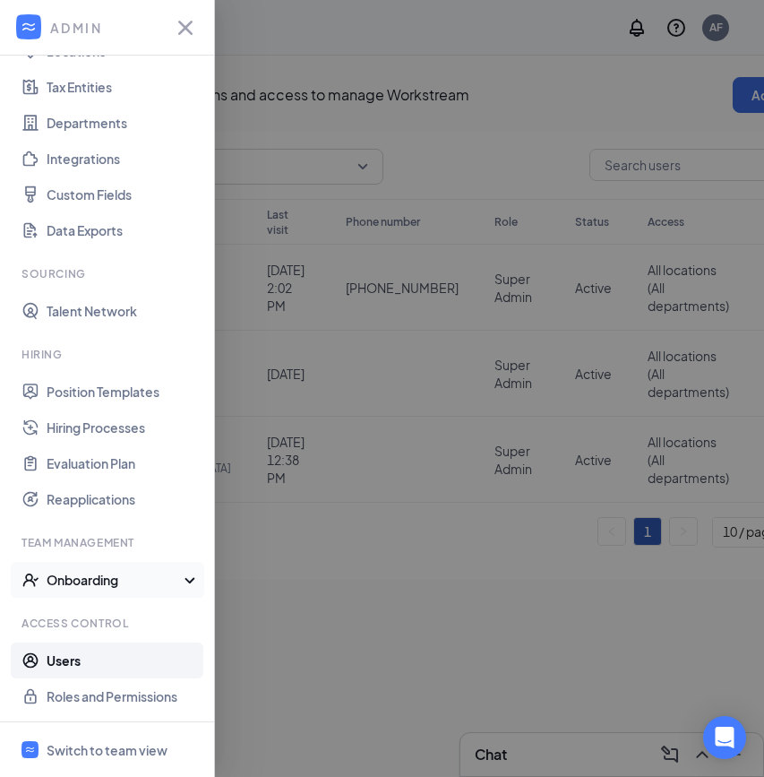
click at [168, 572] on div "Onboarding" at bounding box center [116, 580] width 138 height 18
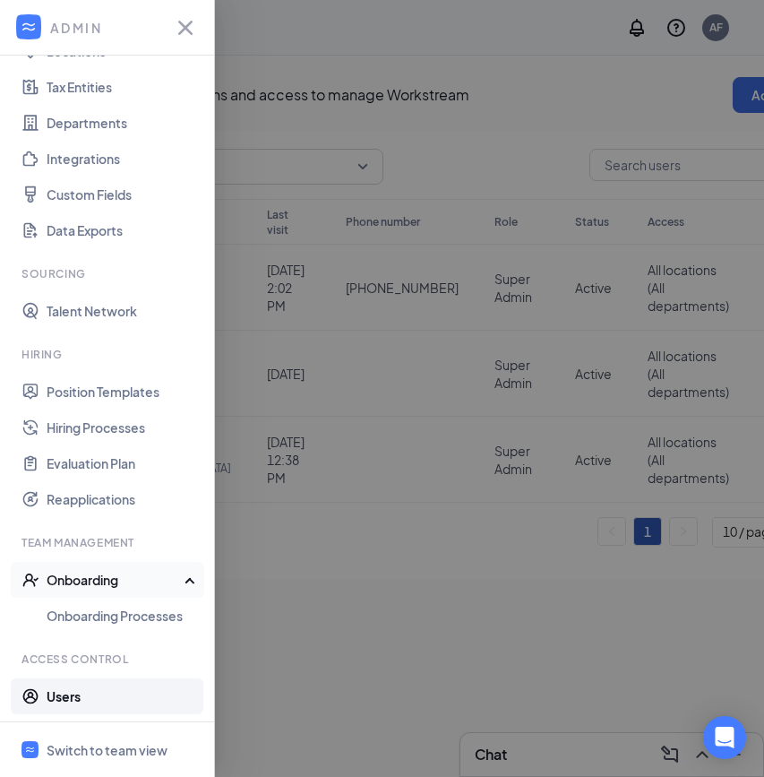
click at [167, 573] on div "Onboarding" at bounding box center [116, 580] width 138 height 18
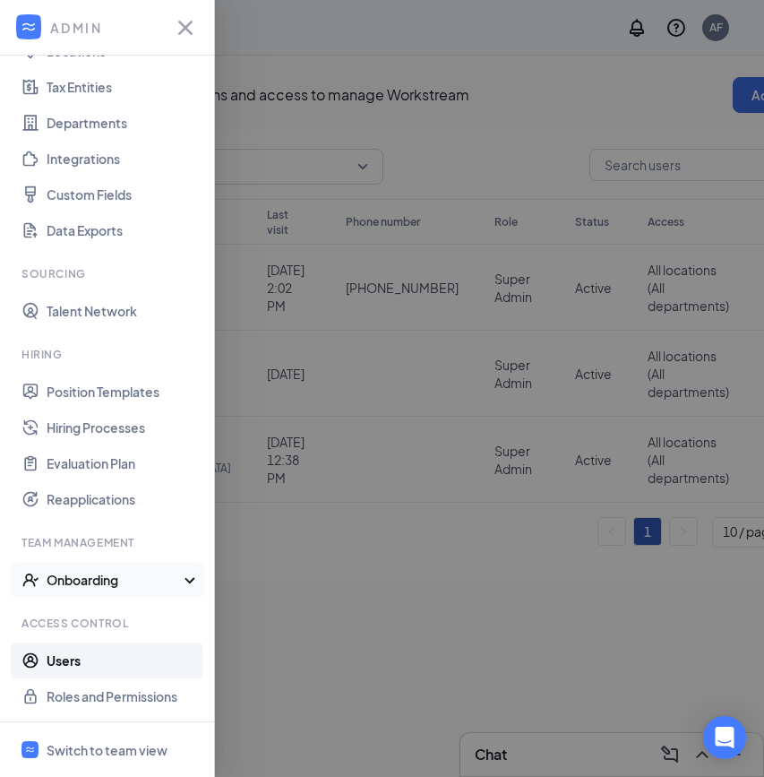
click at [117, 577] on div "Onboarding" at bounding box center [116, 580] width 138 height 18
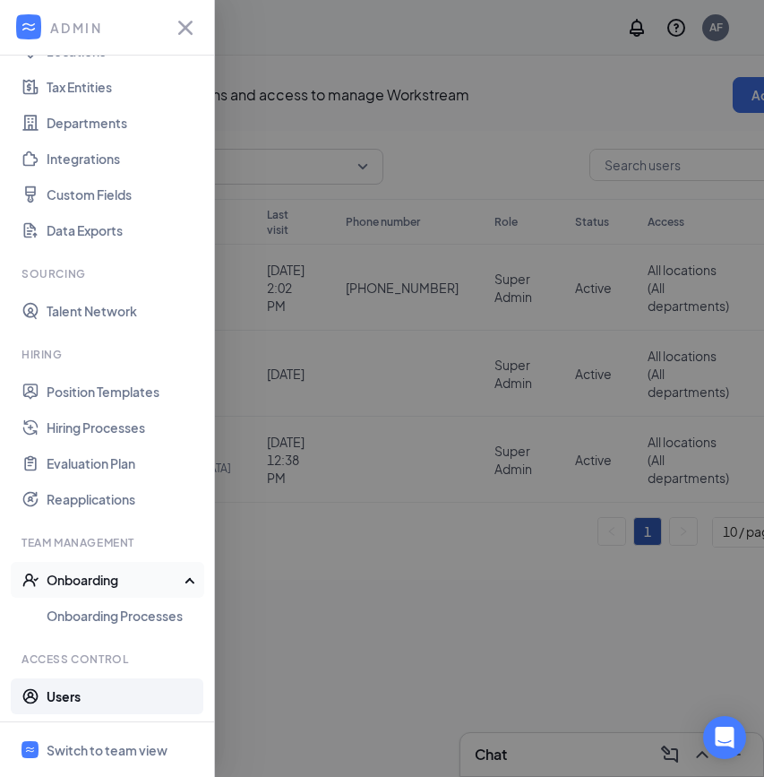
click at [117, 577] on div "Onboarding" at bounding box center [116, 580] width 138 height 18
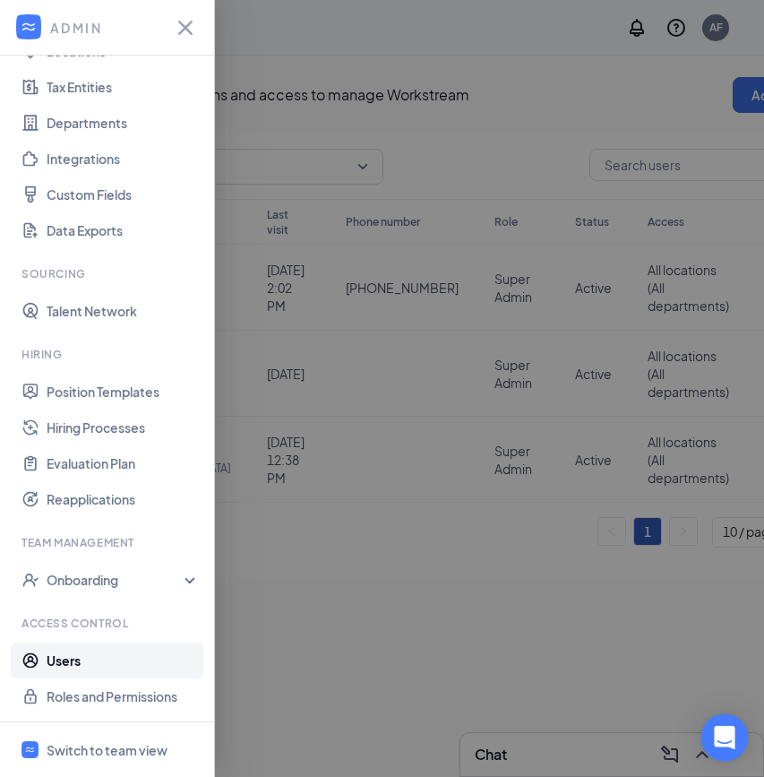
click at [727, 747] on div "Open Intercom Messenger" at bounding box center [724, 737] width 47 height 47
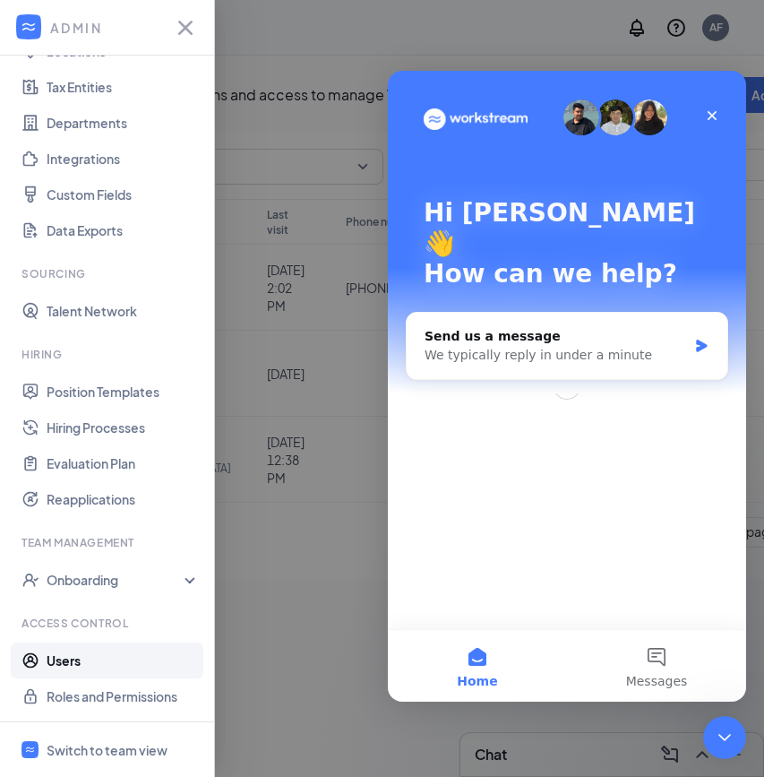
scroll to position [0, 0]
click at [538, 346] on div "We typically reply in under a minute" at bounding box center [556, 355] width 262 height 19
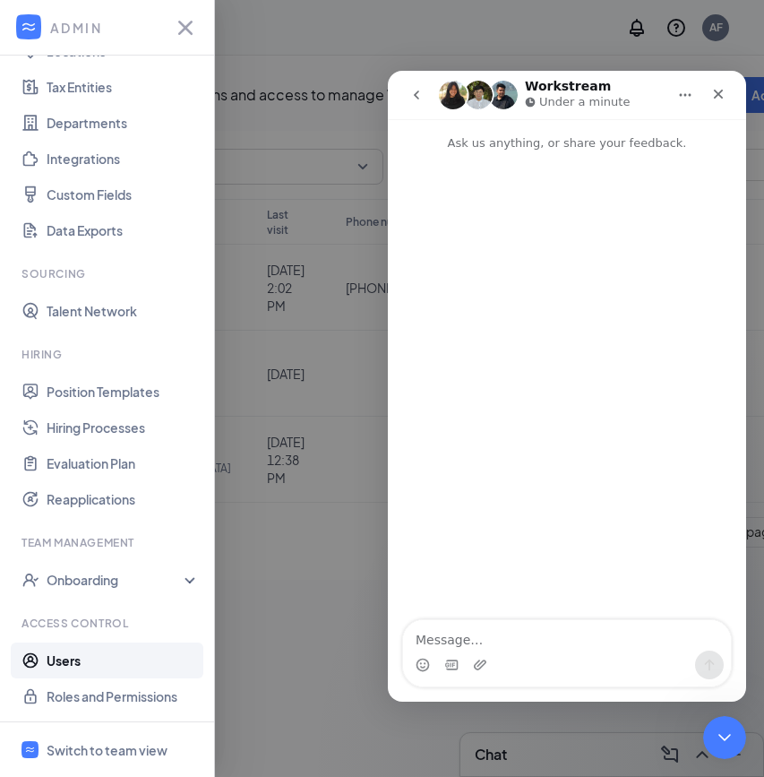
click at [415, 622] on textarea "Message…" at bounding box center [567, 635] width 328 height 30
click at [434, 641] on textarea "Message…" at bounding box center [567, 635] width 328 height 30
click at [275, 621] on div at bounding box center [382, 388] width 764 height 777
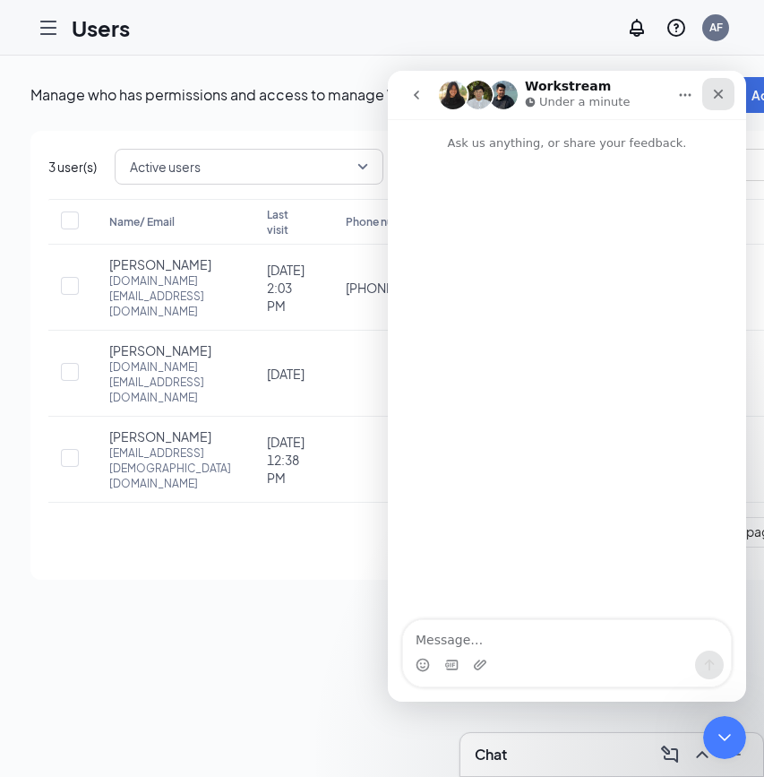
click at [719, 97] on icon "Close" at bounding box center [718, 94] width 14 height 14
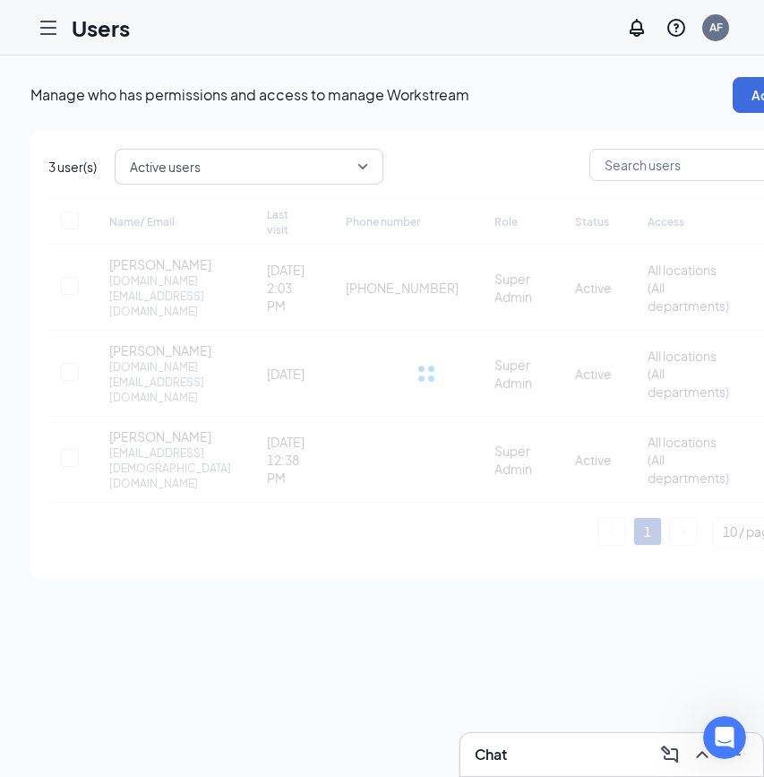
click at [56, 30] on icon "Hamburger" at bounding box center [48, 27] width 21 height 21
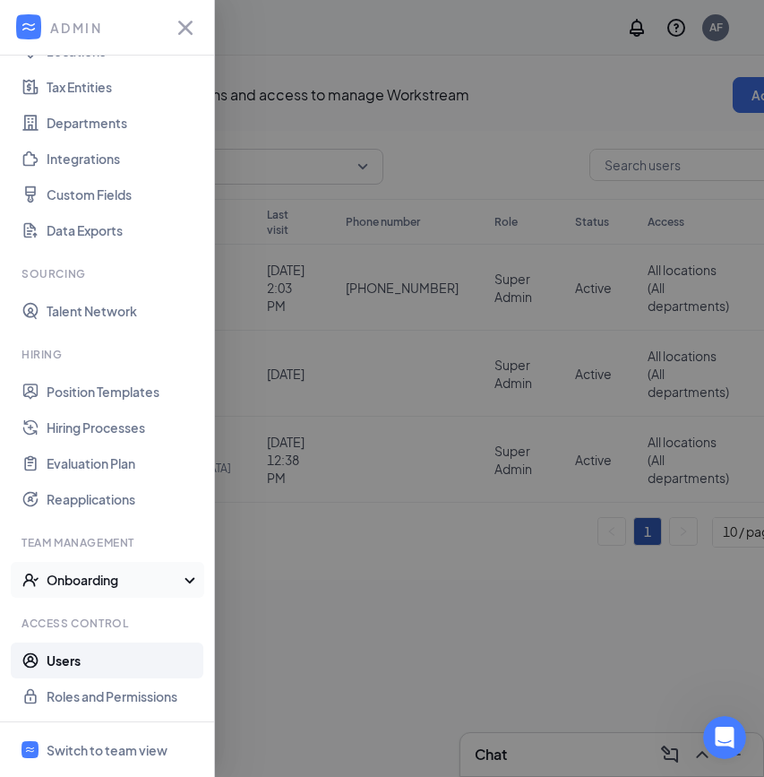
click at [90, 589] on div "Onboarding" at bounding box center [107, 580] width 215 height 36
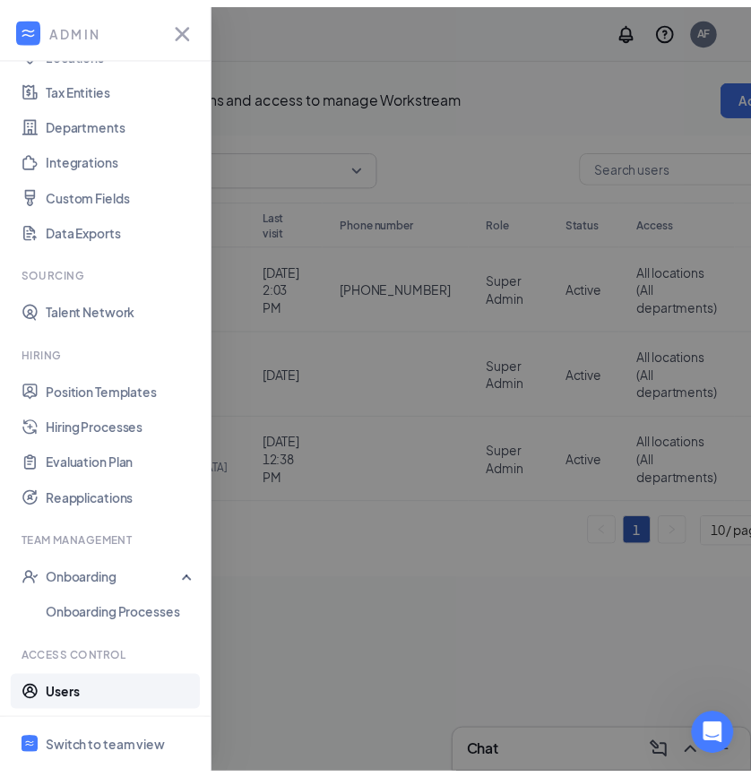
scroll to position [157, 0]
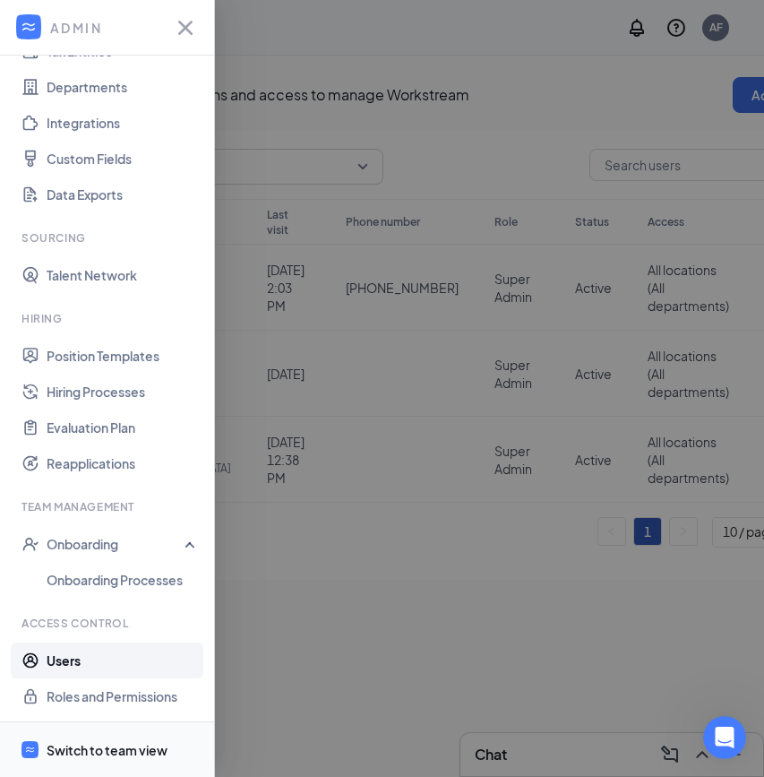
click at [73, 765] on span "Switch to team view" at bounding box center [123, 749] width 153 height 55
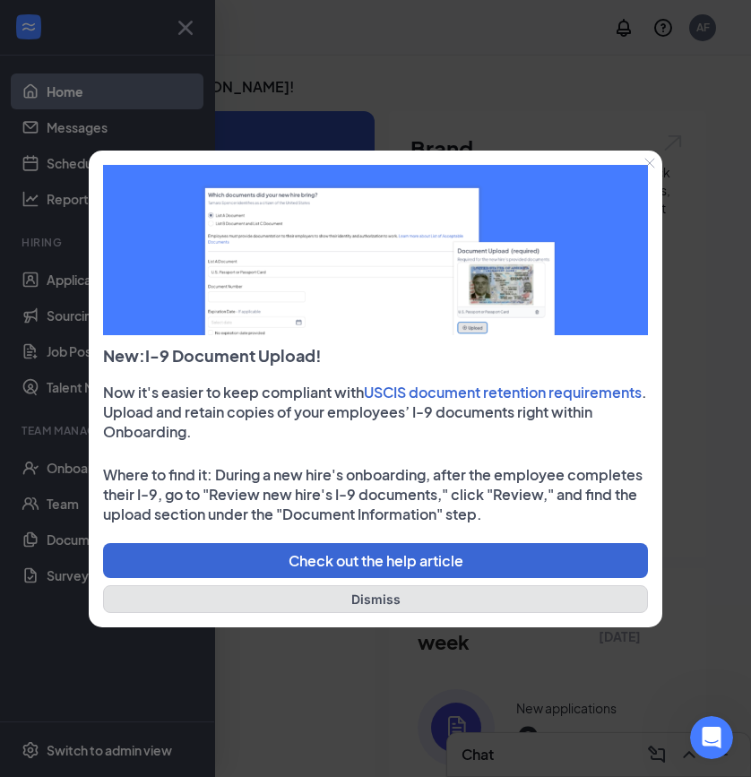
click at [237, 598] on button "Dismiss" at bounding box center [375, 599] width 545 height 28
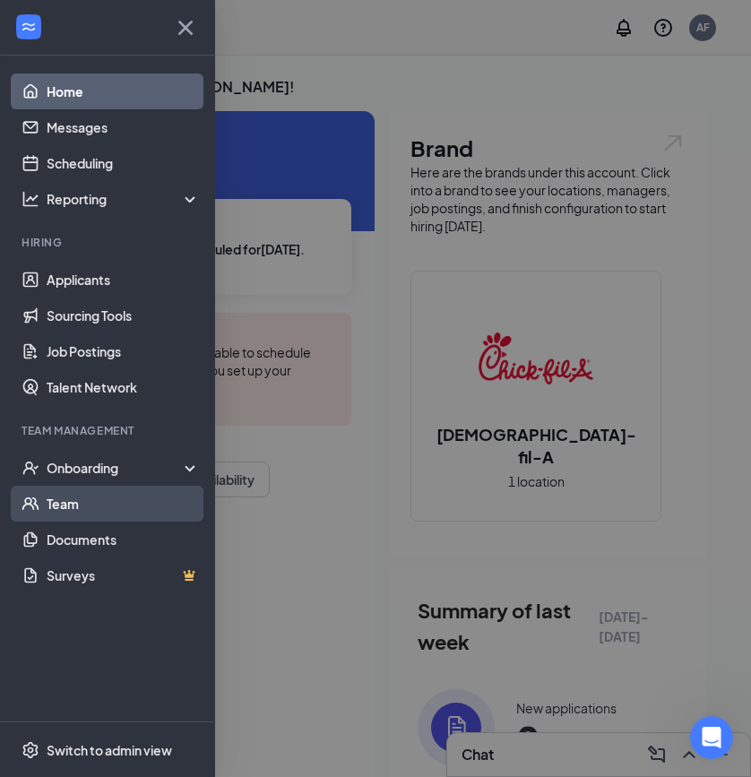
click at [77, 512] on link "Team" at bounding box center [123, 504] width 153 height 36
